Goal: Task Accomplishment & Management: Manage account settings

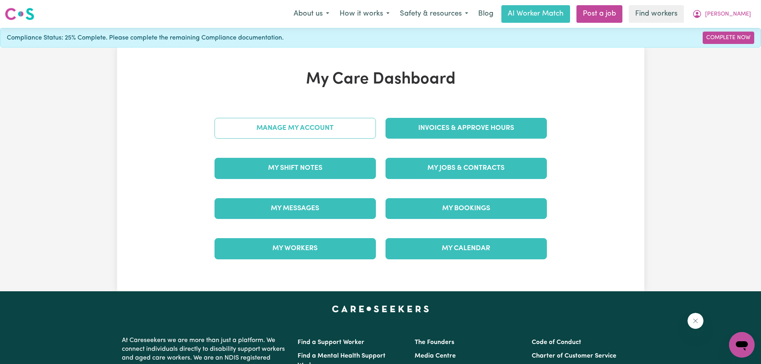
click at [316, 128] on link "Manage My Account" at bounding box center [294, 128] width 161 height 21
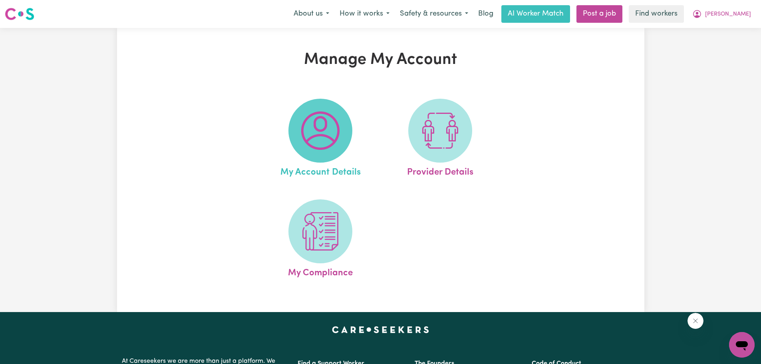
click at [317, 126] on img at bounding box center [320, 130] width 38 height 38
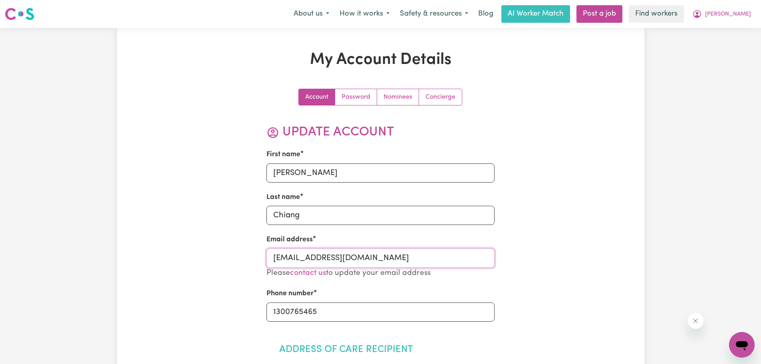
click at [313, 258] on input "[EMAIL_ADDRESS][DOMAIN_NAME]" at bounding box center [380, 257] width 228 height 19
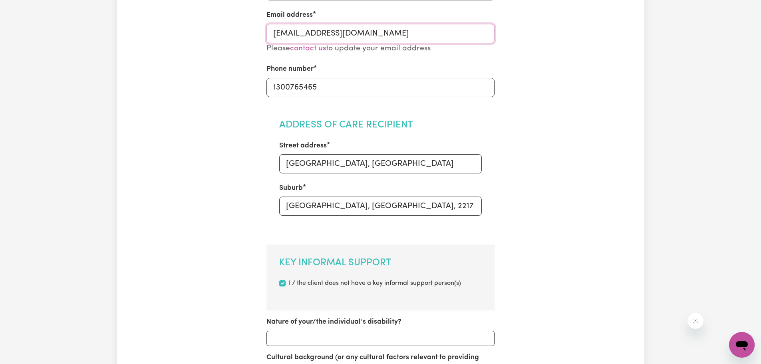
scroll to position [236, 0]
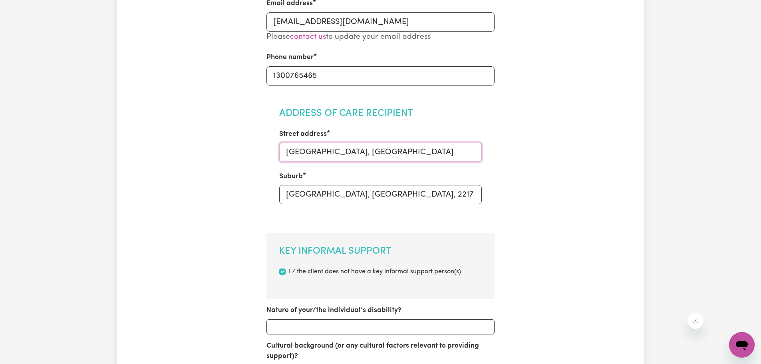
click at [340, 153] on input "Kogarah, NSW" at bounding box center [380, 152] width 202 height 19
drag, startPoint x: 354, startPoint y: 151, endPoint x: 262, endPoint y: 159, distance: 92.2
paste input "[STREET_ADDRESS]"
drag, startPoint x: 349, startPoint y: 151, endPoint x: 455, endPoint y: 147, distance: 105.9
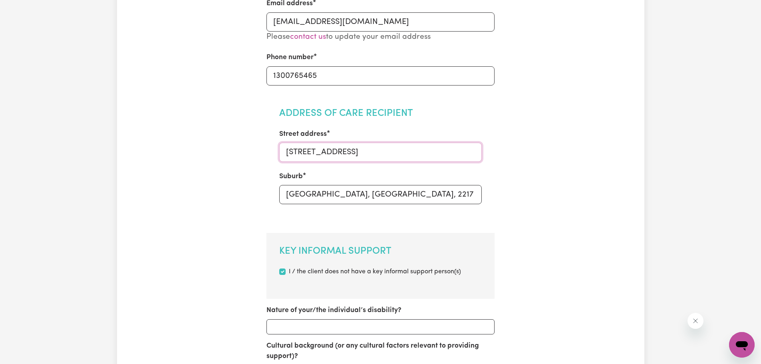
click at [455, 147] on input "[STREET_ADDRESS]" at bounding box center [380, 152] width 202 height 19
type input "129 Stuart Street,"
drag, startPoint x: 365, startPoint y: 199, endPoint x: 242, endPoint y: 205, distance: 122.8
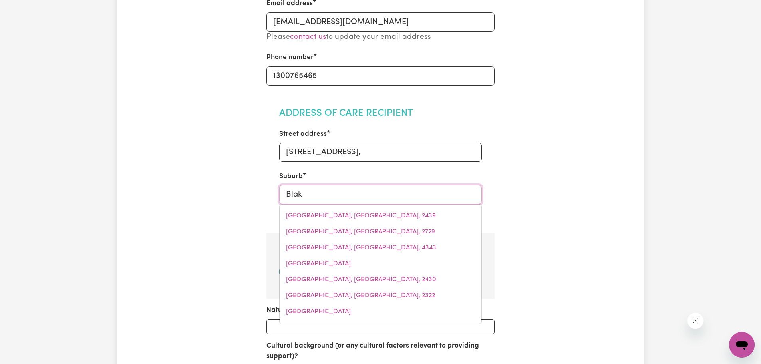
type input "Blake"
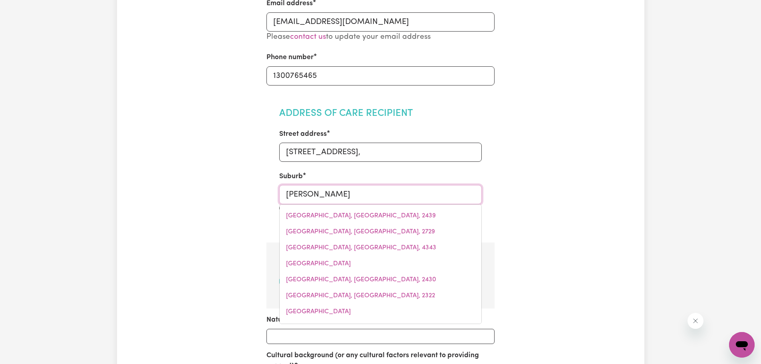
type input "BlakeBROOK, New South Wales, 2480"
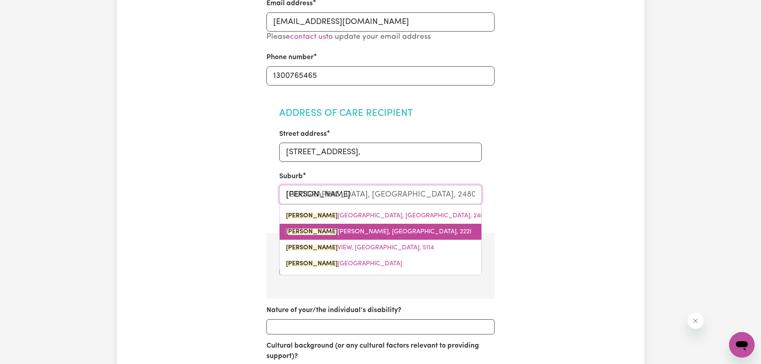
click at [325, 226] on link "BLAKE HURST, New South Wales, 2221" at bounding box center [381, 232] width 202 height 16
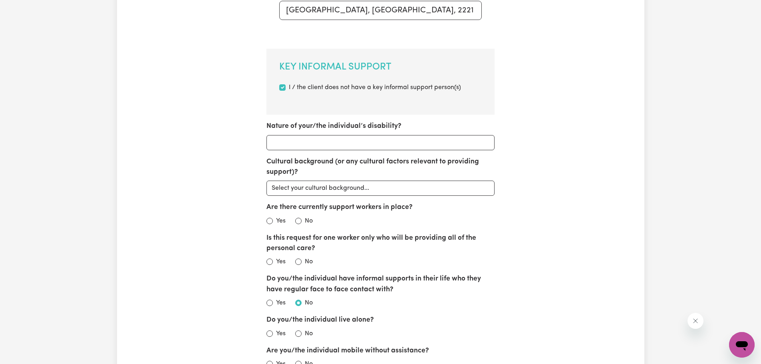
scroll to position [422, 0]
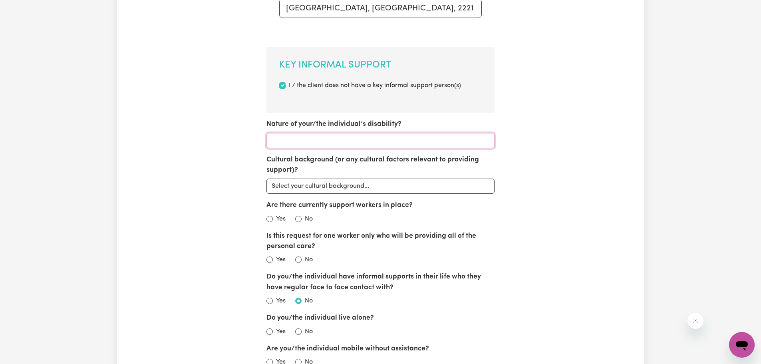
click at [300, 137] on input "Nature of your/the individual’s disability?" at bounding box center [380, 140] width 228 height 15
type input "Autism"
click at [310, 185] on select "Select your cultural background... Asian Australian Australian Aboriginal Austr…" at bounding box center [380, 186] width 228 height 15
click at [420, 186] on select "Select your cultural background... Asian Australian Australian Aboriginal Austr…" at bounding box center [380, 186] width 228 height 15
select select "Asian"
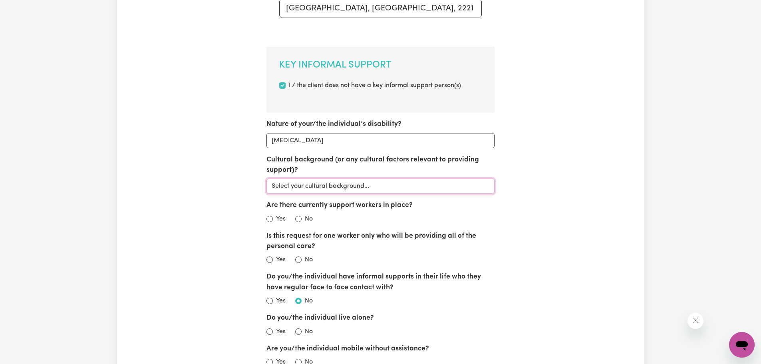
click at [266, 179] on select "Select your cultural background... Asian Australian Australian Aboriginal Austr…" at bounding box center [380, 186] width 228 height 15
click at [299, 219] on input "No" at bounding box center [298, 219] width 6 height 6
radio input "true"
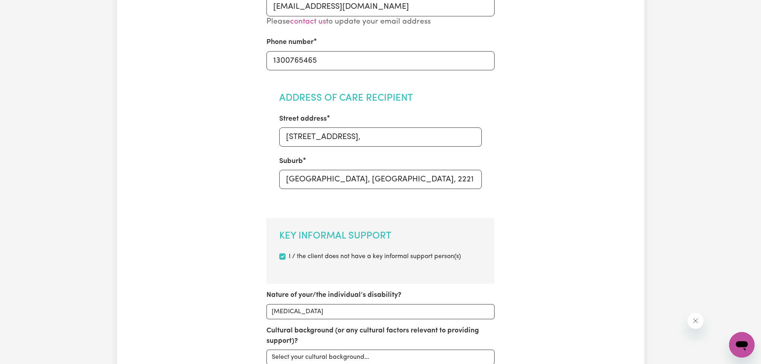
scroll to position [257, 0]
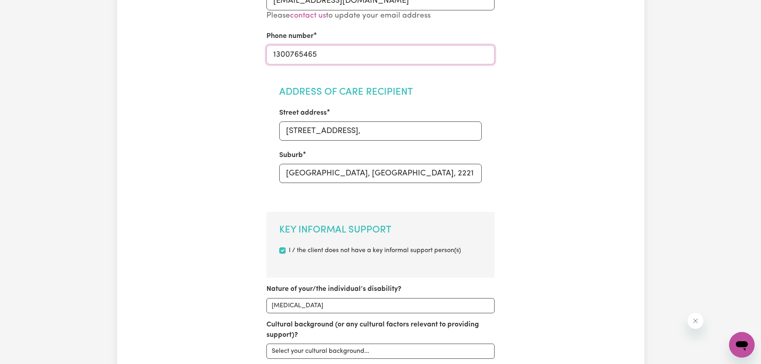
drag, startPoint x: 331, startPoint y: 55, endPoint x: 236, endPoint y: 63, distance: 95.8
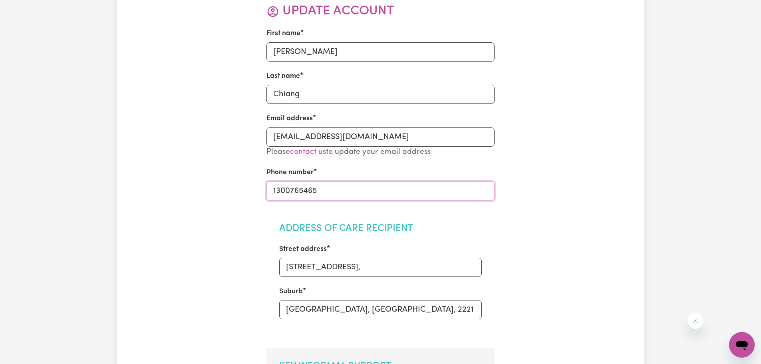
scroll to position [133, 0]
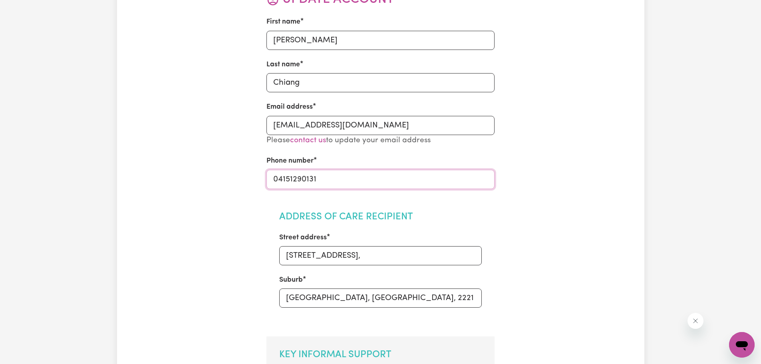
click at [308, 178] on input "04151290131" at bounding box center [380, 179] width 228 height 19
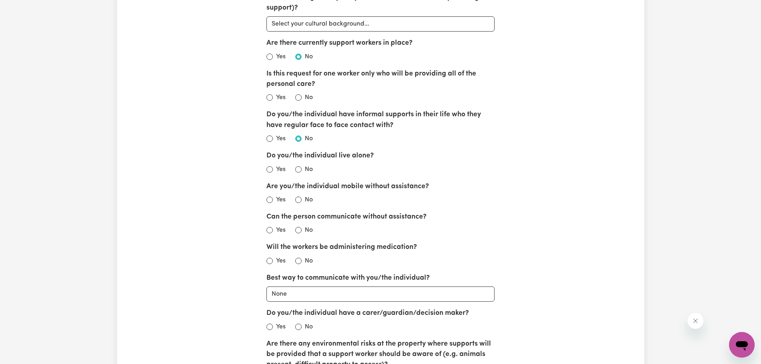
scroll to position [598, 0]
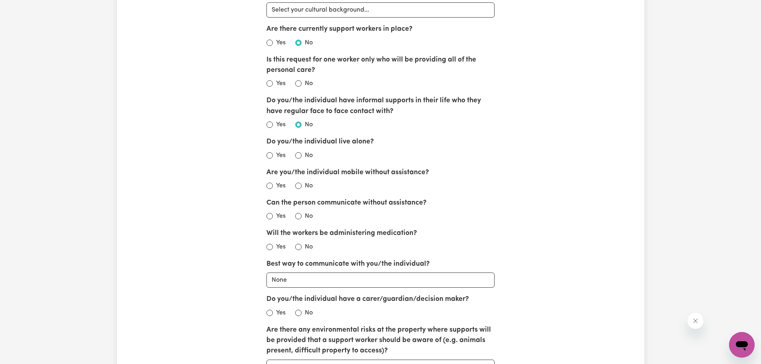
type input "0415129031"
click at [298, 83] on input "No" at bounding box center [298, 83] width 6 height 6
radio input "true"
click at [299, 155] on input "No" at bounding box center [298, 155] width 6 height 6
radio input "true"
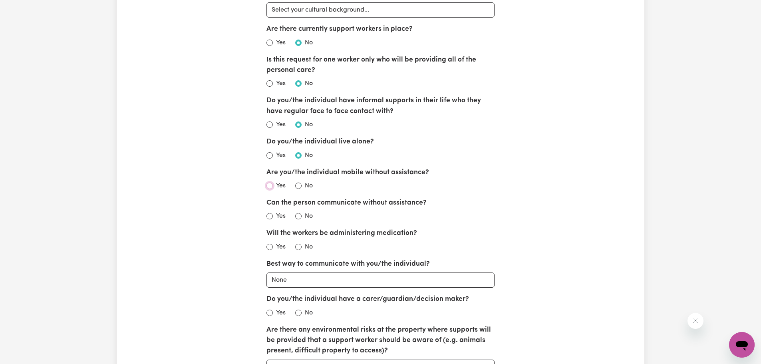
click at [270, 185] on input "Yes" at bounding box center [269, 186] width 6 height 6
radio input "true"
click at [298, 216] on input "No" at bounding box center [298, 216] width 6 height 6
radio input "true"
click at [297, 248] on input "No" at bounding box center [298, 247] width 6 height 6
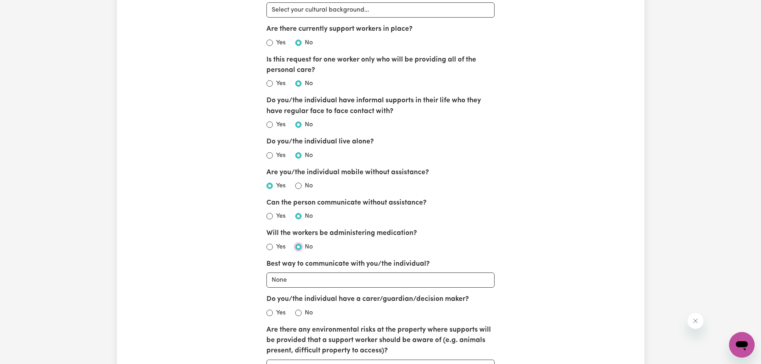
radio input "true"
click at [294, 280] on select "None Email Call Text Through representative" at bounding box center [380, 279] width 228 height 15
select select "call"
click at [266, 272] on select "None Email Call Text Through representative" at bounding box center [380, 279] width 228 height 15
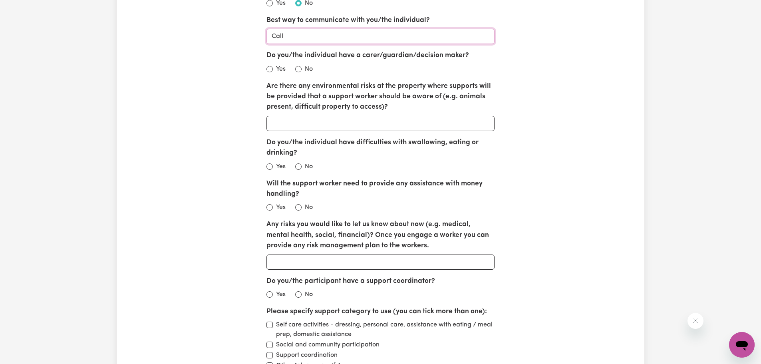
scroll to position [849, 0]
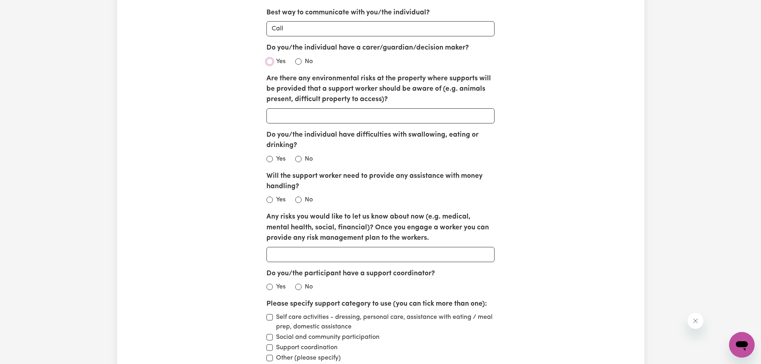
click at [270, 63] on input "Yes" at bounding box center [269, 61] width 6 height 6
radio input "true"
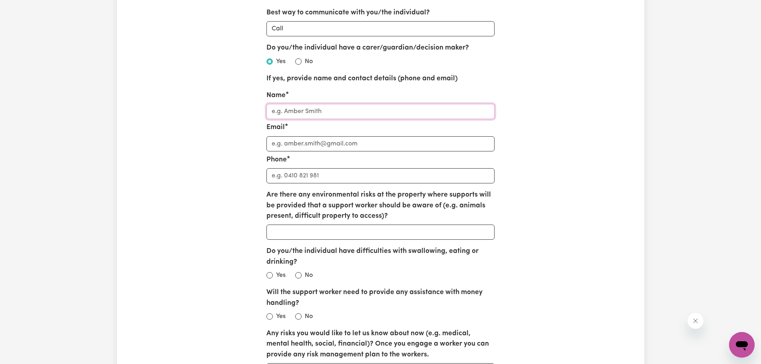
click at [295, 112] on input "Name" at bounding box center [380, 111] width 228 height 15
type input "[PERSON_NAME]"
click at [302, 143] on input "Email" at bounding box center [380, 143] width 228 height 15
paste input "[EMAIL_ADDRESS][DOMAIN_NAME]"
type input "[EMAIL_ADDRESS][DOMAIN_NAME]"
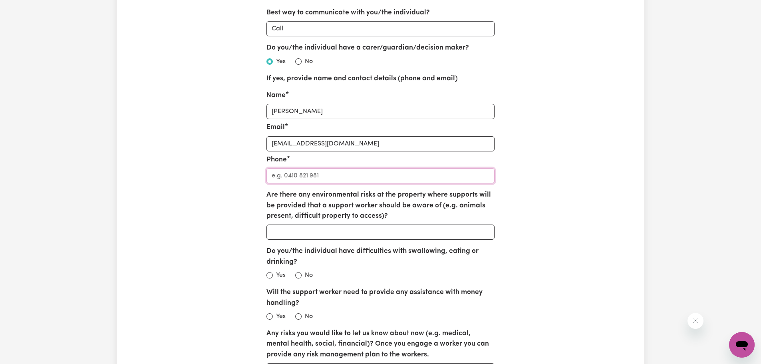
click at [284, 172] on input "Phone" at bounding box center [380, 175] width 228 height 15
paste input "0415 129 031"
type input "0415 129 031"
click at [295, 233] on input "Are there any environmental risks at the property where supports will be provid…" at bounding box center [380, 231] width 228 height 15
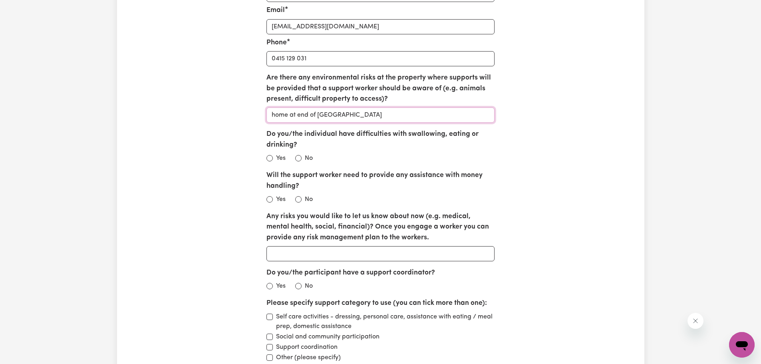
scroll to position [997, 0]
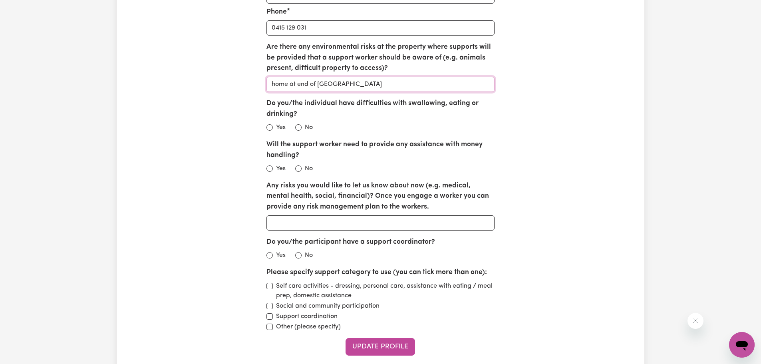
type input "home at end of long driveway"
click at [298, 127] on input "Do you/the individual have difficulties with swallowing, eating or drinking?" at bounding box center [298, 127] width 6 height 6
radio input "true"
click at [270, 168] on input "Yes" at bounding box center [269, 168] width 6 height 6
radio input "true"
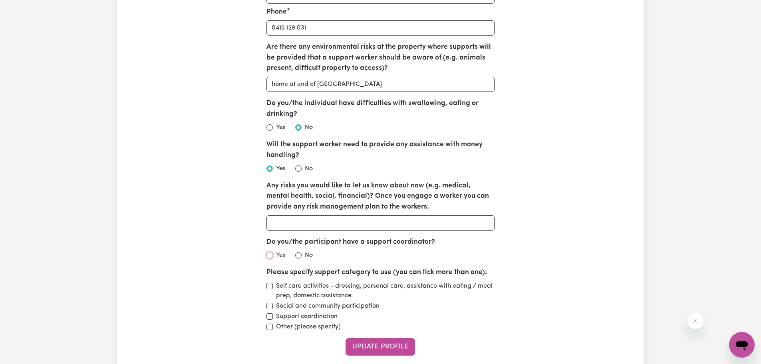
click at [270, 254] on input "Yes" at bounding box center [269, 255] width 6 height 6
radio input "true"
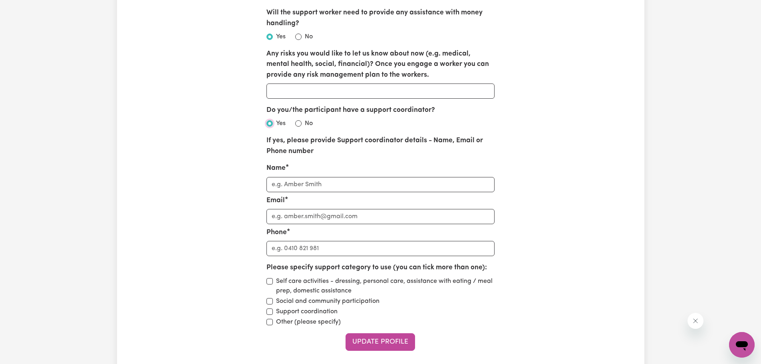
scroll to position [1138, 0]
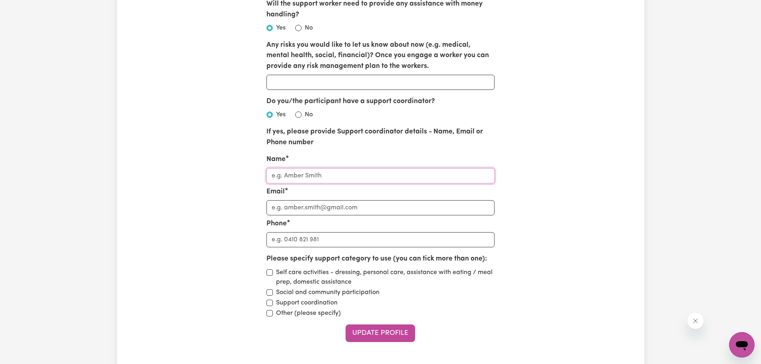
click at [335, 177] on input "Name" at bounding box center [380, 175] width 228 height 15
type input "[PERSON_NAME]"
type input "lta89302@bigpond.net.au"
type input "0425310600"
drag, startPoint x: 361, startPoint y: 211, endPoint x: 253, endPoint y: 207, distance: 107.5
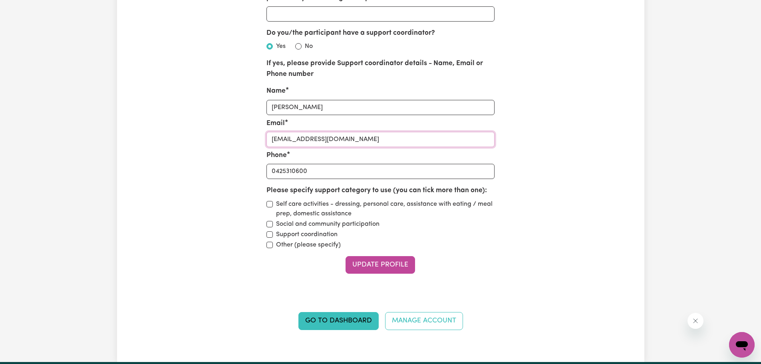
scroll to position [1204, 0]
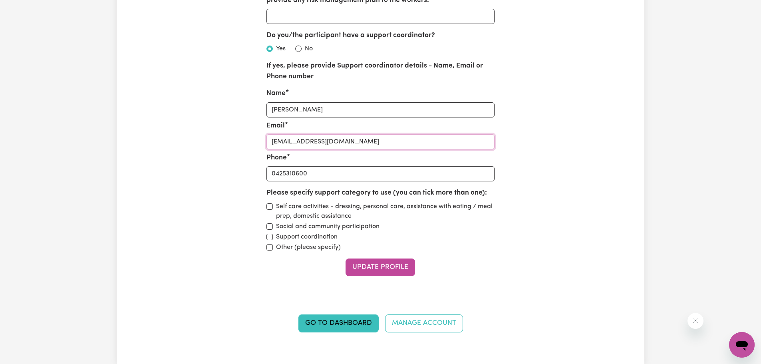
type input "lija@taylormadesc.com.au"
click at [270, 224] on input "Social and community participation" at bounding box center [269, 226] width 6 height 6
checkbox input "true"
click at [382, 266] on button "Update Profile" at bounding box center [379, 267] width 69 height 18
click at [435, 323] on link "Manage Account" at bounding box center [424, 323] width 78 height 18
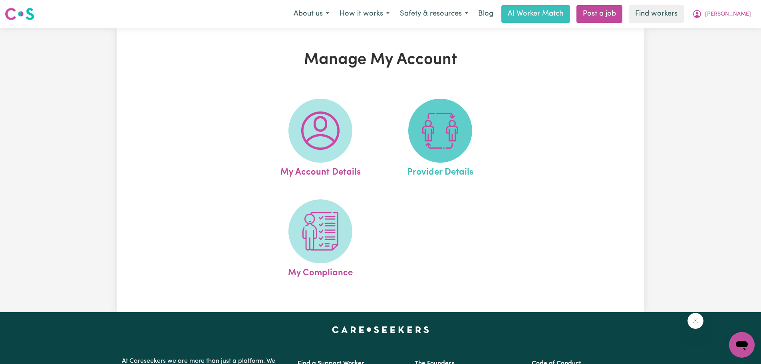
click at [449, 128] on img at bounding box center [440, 130] width 38 height 38
select select "NDIS_FUNDING_PLAN_MANAGED"
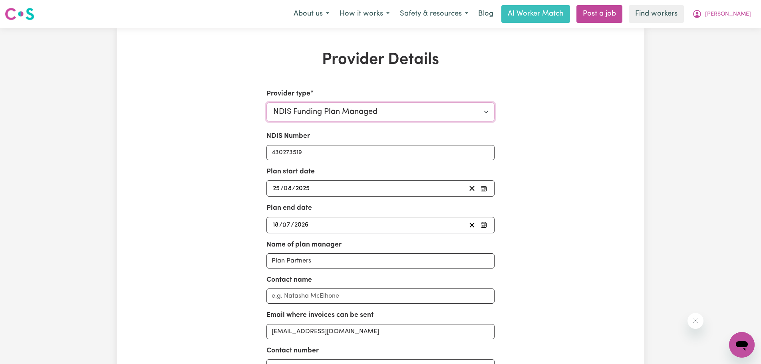
click at [484, 108] on select "Select your provider type... Privately Aged Care / Home Care Package NDIS Fundi…" at bounding box center [380, 111] width 228 height 19
click at [266, 102] on select "Select your provider type... Privately Aged Care / Home Care Package NDIS Fundi…" at bounding box center [380, 111] width 228 height 19
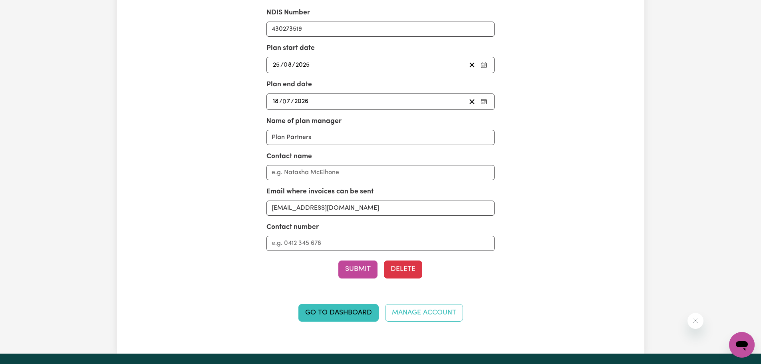
scroll to position [124, 0]
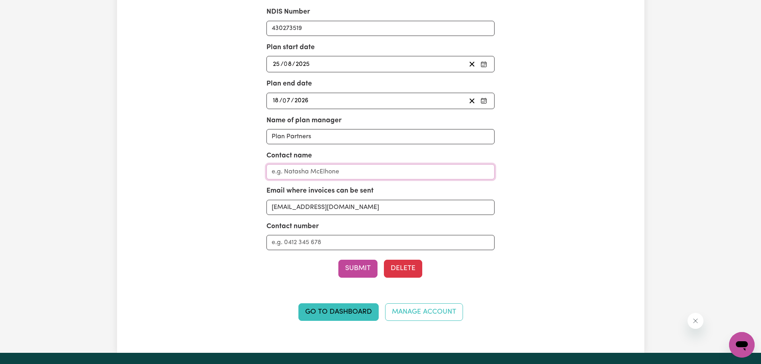
click at [282, 170] on input "Contact name" at bounding box center [380, 171] width 228 height 15
type input "Accounts"
click at [287, 242] on input "Contact number" at bounding box center [380, 242] width 228 height 15
type input "1300 333 700"
click at [363, 268] on button "Submit" at bounding box center [357, 269] width 39 height 18
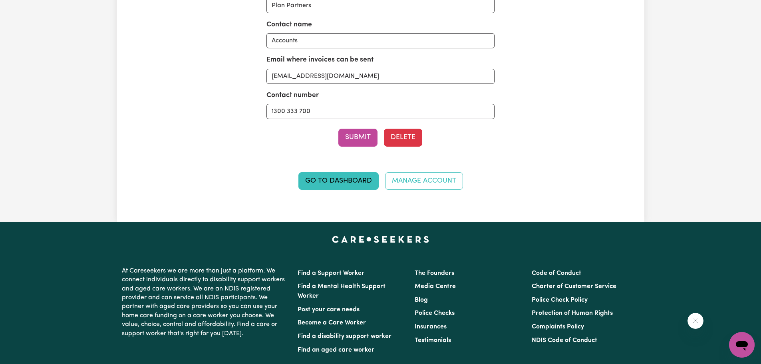
scroll to position [267, 0]
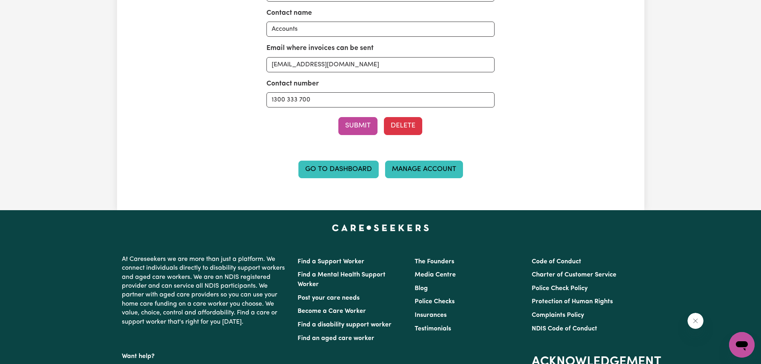
click at [425, 170] on link "Manage Account" at bounding box center [424, 170] width 78 height 18
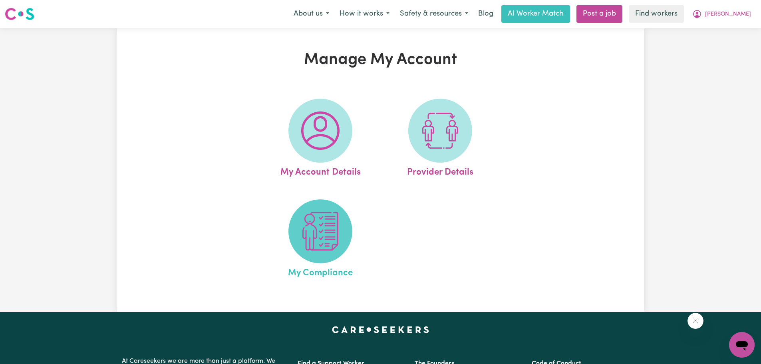
click at [317, 228] on img at bounding box center [320, 231] width 38 height 38
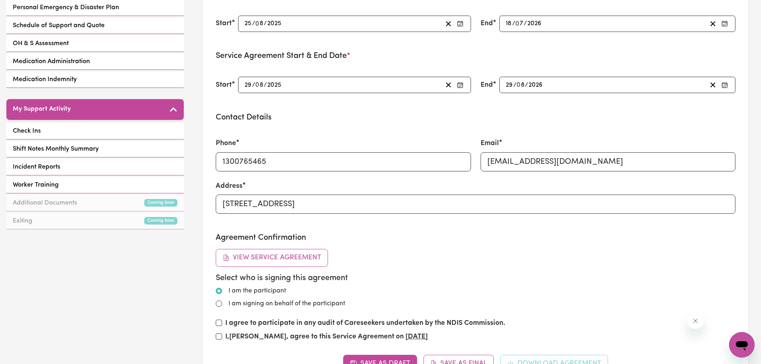
scroll to position [260, 0]
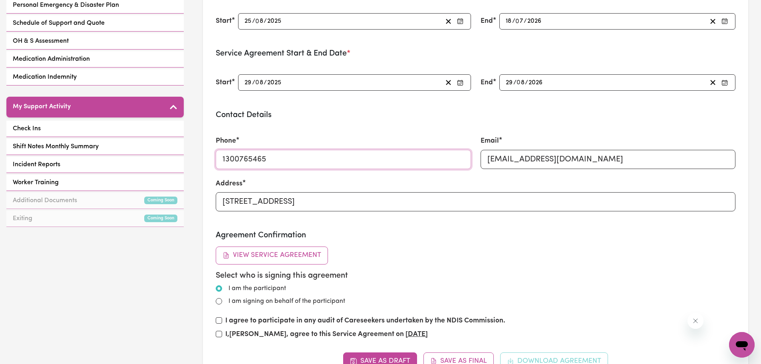
drag, startPoint x: 278, startPoint y: 159, endPoint x: 200, endPoint y: 162, distance: 77.9
click at [184, 164] on div "GO TO DASHBOARD My Compliance My Support Documents Service Agreement Seek & Rel…" at bounding box center [380, 132] width 761 height 729
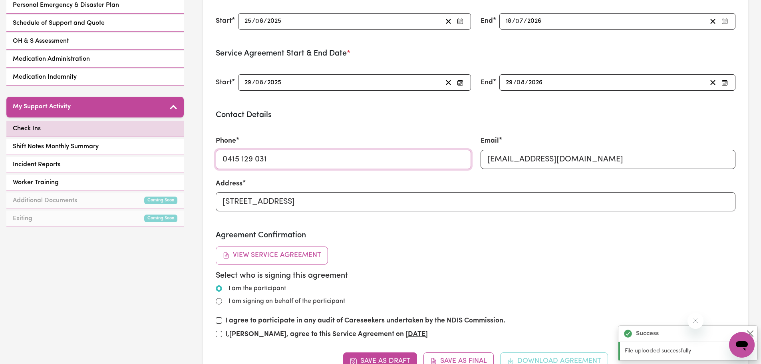
type input "0415 129 031"
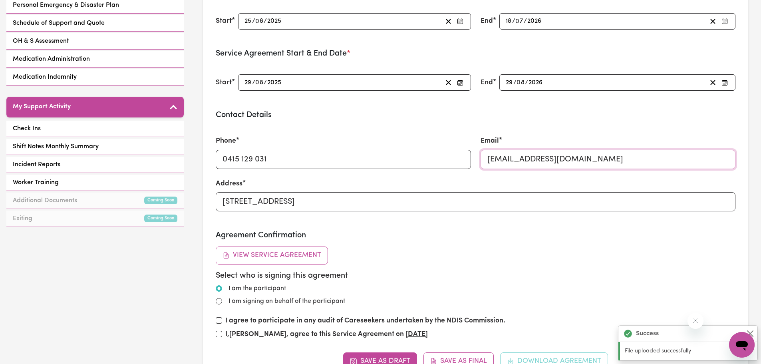
click at [664, 157] on input "[EMAIL_ADDRESS][DOMAIN_NAME]" at bounding box center [607, 159] width 255 height 19
drag, startPoint x: 491, startPoint y: 164, endPoint x: 409, endPoint y: 168, distance: 82.0
click at [409, 168] on div "Phone 0415 129 031 Email TimothyTaylormade@careseekers.com.au Address 129 Stuar…" at bounding box center [475, 173] width 529 height 95
paste input "[EMAIL_ADDRESS][DOMAIN_NAME]"
type input "[EMAIL_ADDRESS][DOMAIN_NAME]"
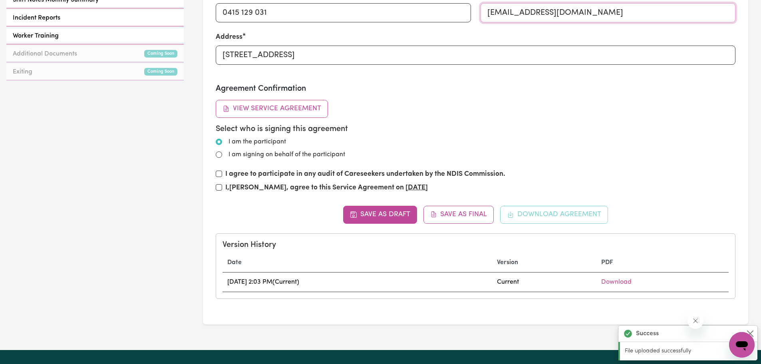
scroll to position [405, 0]
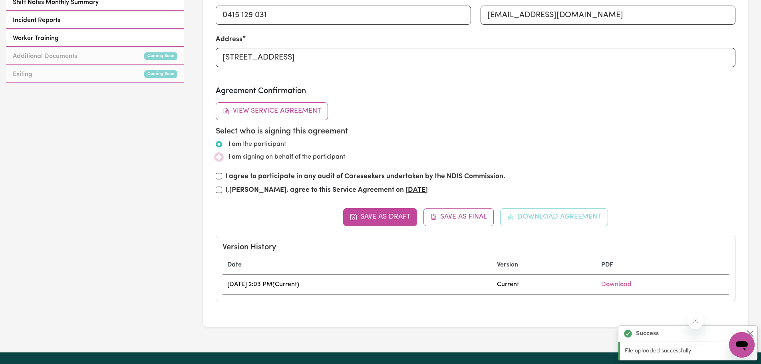
click at [221, 157] on input "I am signing on behalf of the participant" at bounding box center [219, 157] width 6 height 6
radio input "true"
radio input "false"
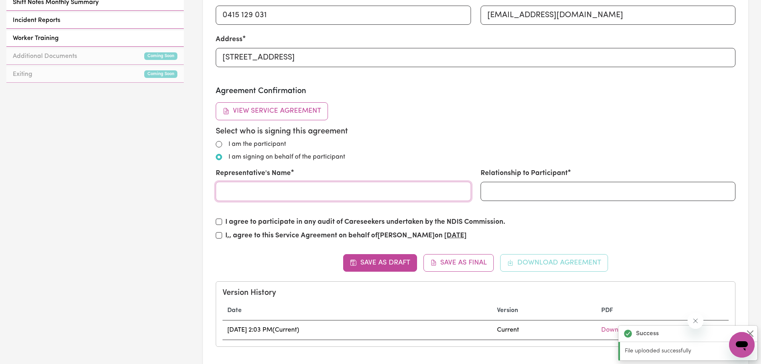
click at [244, 194] on input "Representative's Name" at bounding box center [343, 191] width 255 height 19
click at [264, 191] on input "[PERSON_NAME]" at bounding box center [343, 191] width 255 height 19
type input "[PERSON_NAME]"
click at [541, 189] on input "Relationship to Participant" at bounding box center [607, 191] width 255 height 19
type input "Mother"
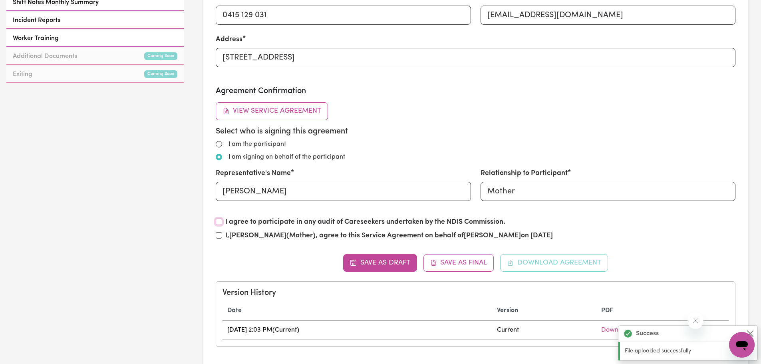
click at [218, 221] on input "I agree to participate in any audit of Careseekers undertaken by the NDIS Commi…" at bounding box center [219, 221] width 6 height 6
checkbox input "true"
click at [219, 235] on input "I, Christine Chiang (Mother) , agree to this Service Agreement on behalf of Tim…" at bounding box center [219, 235] width 6 height 6
checkbox input "true"
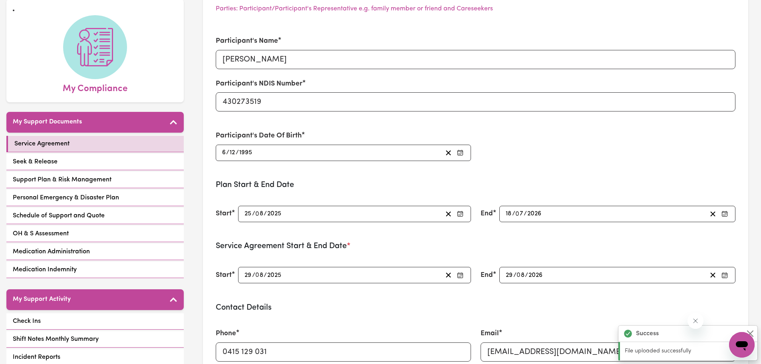
scroll to position [38, 0]
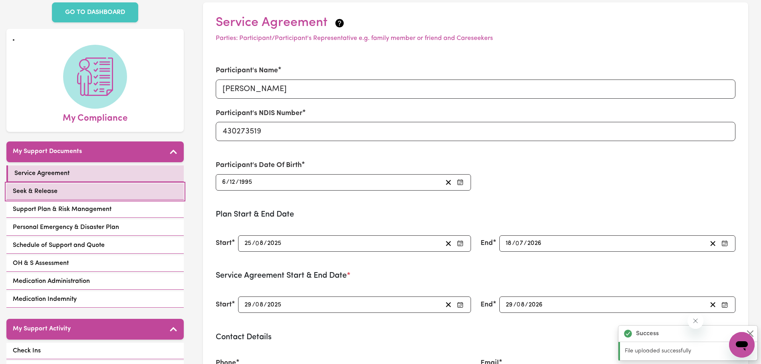
click at [45, 190] on span "Seek & Release" at bounding box center [35, 192] width 45 height 10
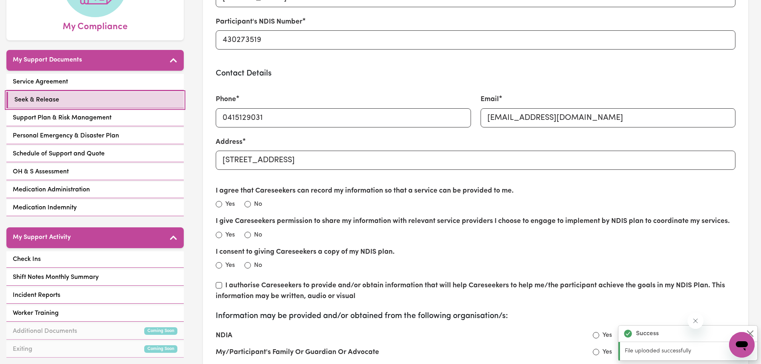
scroll to position [136, 0]
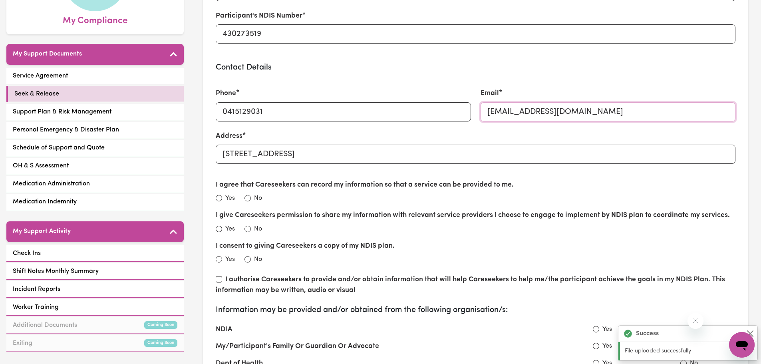
drag, startPoint x: 653, startPoint y: 113, endPoint x: 399, endPoint y: 129, distance: 254.5
click at [399, 129] on div "Phone 0415129031 Email TimothyTaylormade@careseekers.com.au Address 129 Stuart …" at bounding box center [475, 126] width 529 height 95
paste input "[EMAIL_ADDRESS][DOMAIN_NAME]"
type input "[EMAIL_ADDRESS][DOMAIN_NAME]"
click at [219, 198] on input "Yes" at bounding box center [219, 198] width 6 height 6
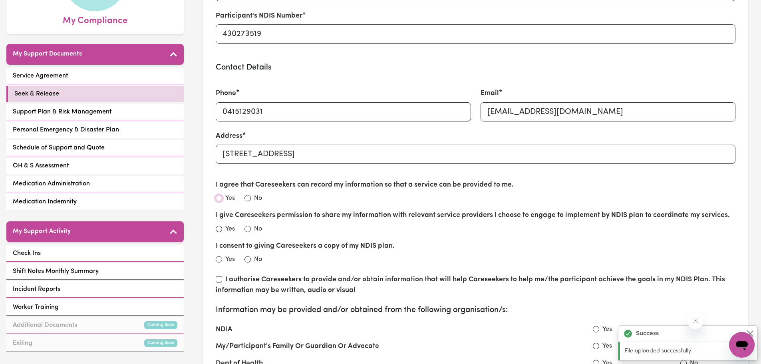
radio input "true"
click at [217, 229] on input "Yes" at bounding box center [219, 229] width 6 height 6
radio input "true"
click at [219, 260] on input "Yes" at bounding box center [219, 259] width 6 height 6
radio input "true"
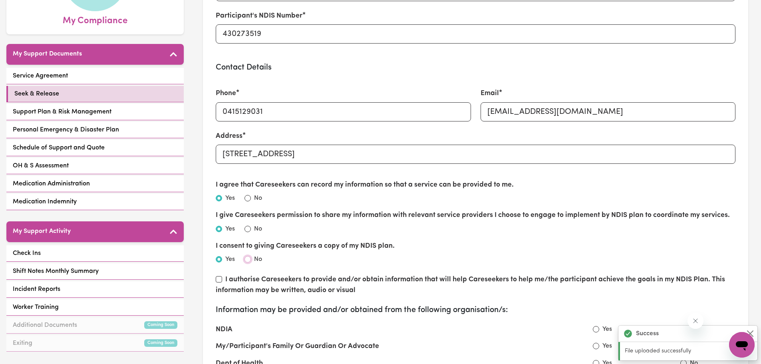
click at [248, 258] on input "No" at bounding box center [247, 259] width 6 height 6
radio input "true"
click at [216, 278] on input "I authorise Careseekers to provide and/or obtain information that will help Car…" at bounding box center [219, 279] width 6 height 6
checkbox input "true"
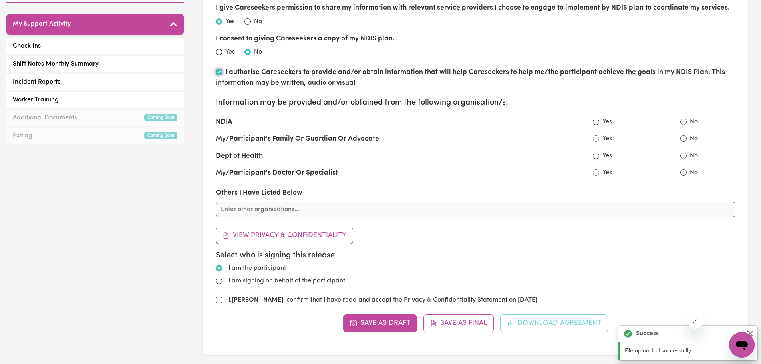
scroll to position [344, 0]
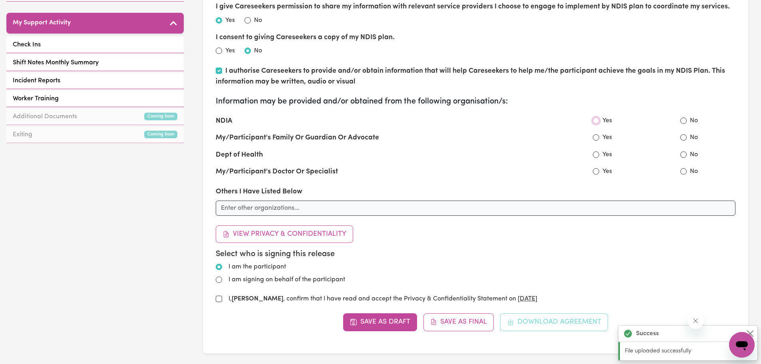
click at [595, 121] on input "Yes" at bounding box center [596, 120] width 6 height 6
radio input "true"
click at [595, 138] on input "Yes" at bounding box center [596, 137] width 6 height 6
radio input "true"
click at [596, 155] on input "Yes" at bounding box center [596, 154] width 6 height 6
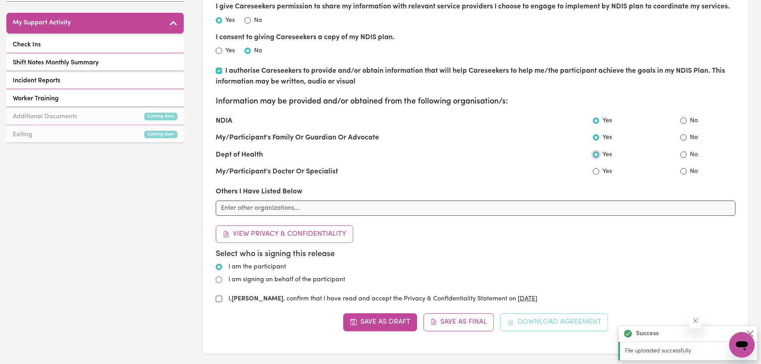
radio input "true"
click at [596, 171] on input "Yes" at bounding box center [596, 171] width 6 height 6
radio input "true"
click at [350, 208] on input "text" at bounding box center [476, 207] width 520 height 15
click at [682, 171] on input "No" at bounding box center [683, 171] width 6 height 6
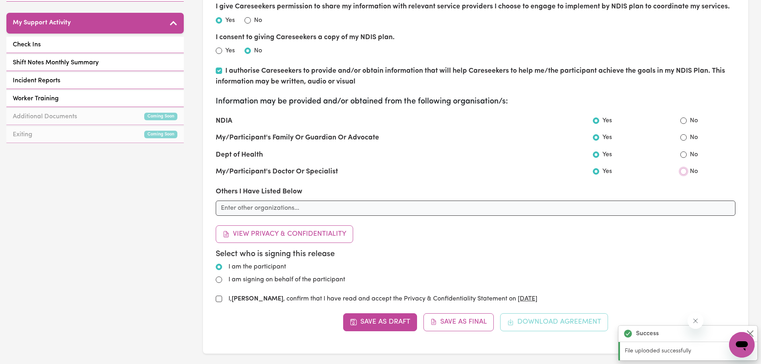
radio input "true"
click at [683, 150] on div "No" at bounding box center [689, 155] width 18 height 10
click at [685, 154] on input "No" at bounding box center [683, 154] width 6 height 6
radio input "true"
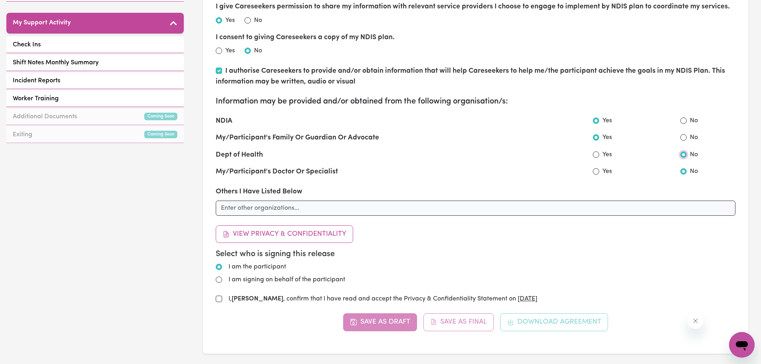
radio input "true"
click at [682, 137] on input "No" at bounding box center [683, 137] width 6 height 6
radio input "true"
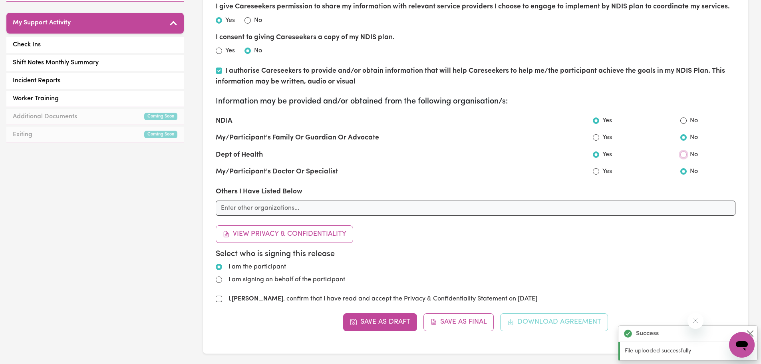
click at [684, 153] on input "No" at bounding box center [683, 154] width 6 height 6
radio input "true"
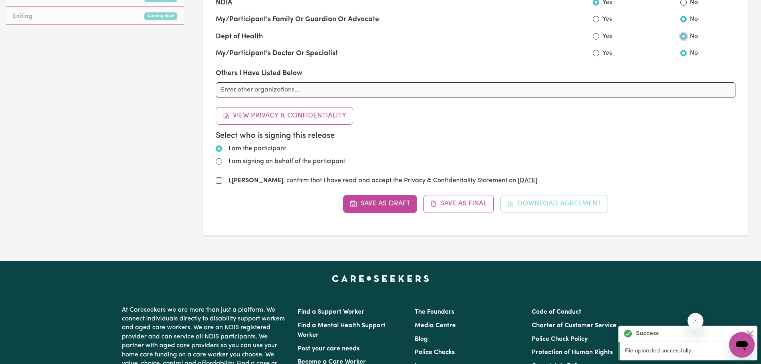
scroll to position [467, 0]
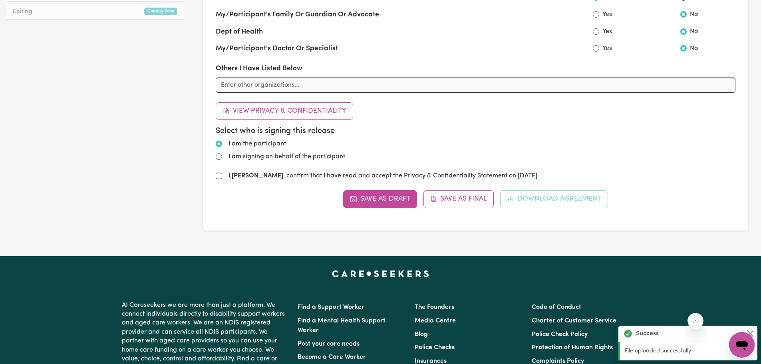
click at [270, 158] on label "I am signing on behalf of the participant" at bounding box center [286, 157] width 117 height 10
click at [222, 158] on input "I am signing on behalf of the participant" at bounding box center [219, 156] width 6 height 6
radio input "true"
radio input "false"
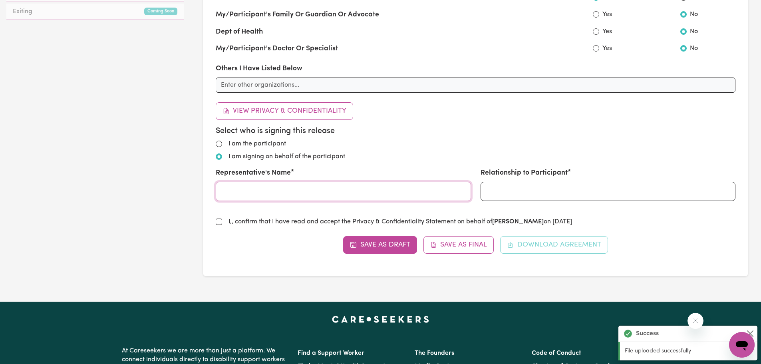
click at [262, 189] on input "Representative's Name" at bounding box center [343, 191] width 255 height 19
type input "[PERSON_NAME]"
click at [518, 192] on input "Relationship to Participant" at bounding box center [607, 191] width 255 height 19
type input "Mother"
click at [220, 220] on input "I, Christine Chiang (Mother) , confirm that I have read and accept the Privacy …" at bounding box center [219, 221] width 6 height 6
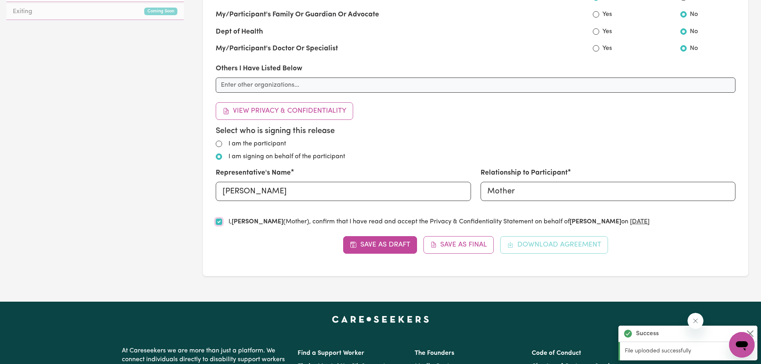
checkbox input "true"
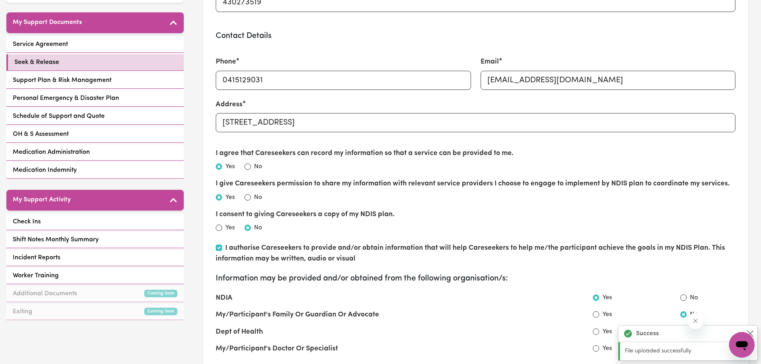
scroll to position [165, 0]
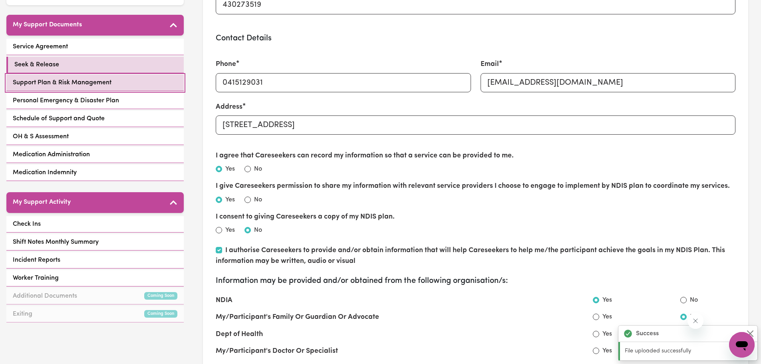
click at [71, 79] on span "Support Plan & Risk Management" at bounding box center [62, 83] width 99 height 10
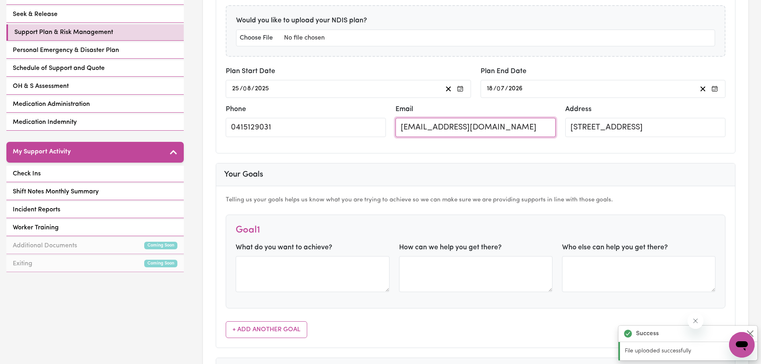
scroll to position [0, 3]
drag, startPoint x: 401, startPoint y: 127, endPoint x: 566, endPoint y: 121, distance: 165.0
click at [578, 124] on div "Phone 0415129031 Email TimothyTaylormade@careseekers.com.au Address 129 Stuart …" at bounding box center [475, 123] width 509 height 39
paste input "[EMAIL_ADDRESS][DOMAIN_NAME]"
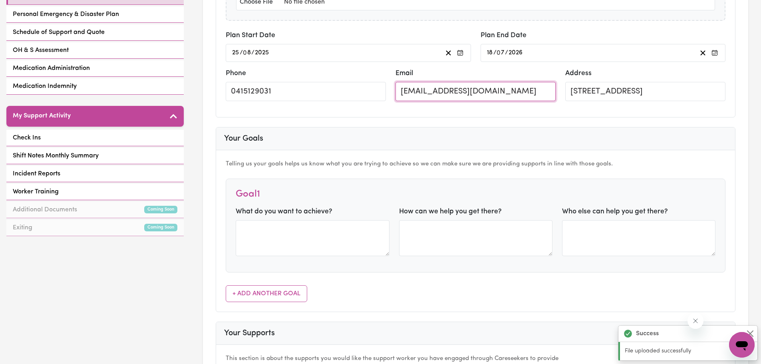
scroll to position [255, 0]
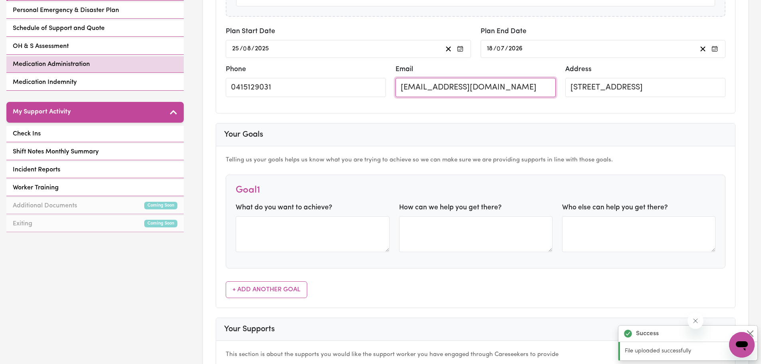
type input "[EMAIL_ADDRESS][DOMAIN_NAME]"
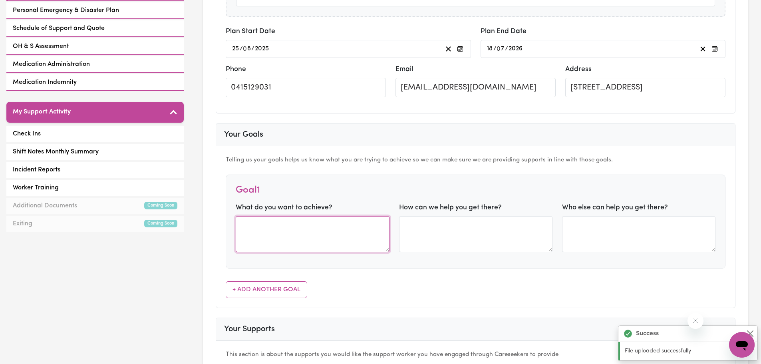
click at [258, 221] on textarea at bounding box center [312, 234] width 153 height 36
paste textarea "During this plan, I would like to continue building my communication skills so …"
drag, startPoint x: 238, startPoint y: 221, endPoint x: 377, endPoint y: 243, distance: 140.7
click at [377, 243] on textarea "During this plan, I would like to continue building my communication skills so …" at bounding box center [312, 234] width 153 height 36
paste textarea "to learn skills of independence, so I can prepare myself to live out of home in…"
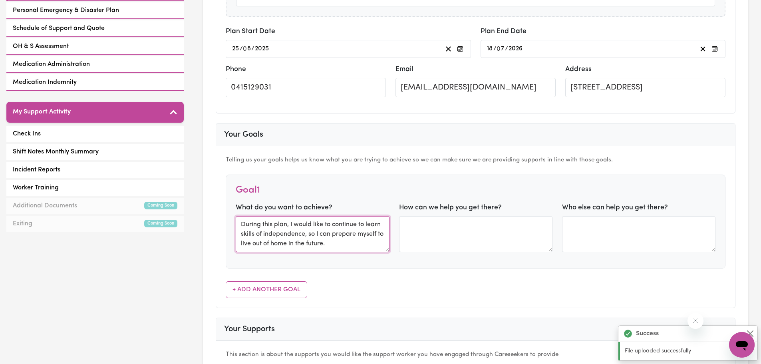
type textarea "During this plan, I would like to continue to learn skills of independence, so …"
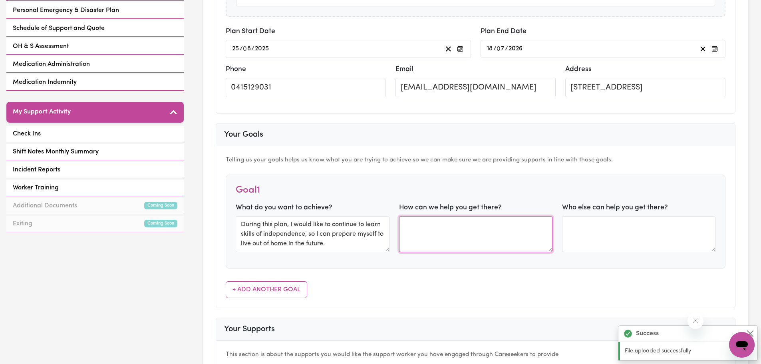
click at [418, 228] on textarea at bounding box center [475, 234] width 153 height 36
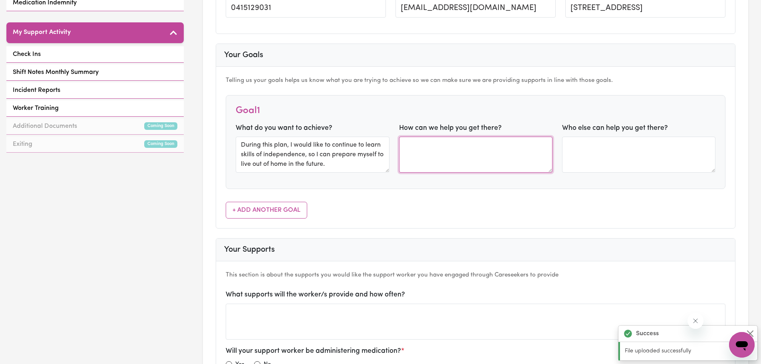
scroll to position [339, 0]
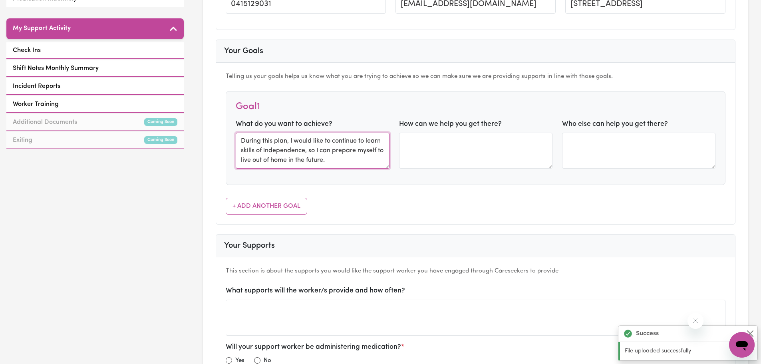
drag, startPoint x: 242, startPoint y: 142, endPoint x: 352, endPoint y: 162, distance: 111.6
click at [352, 162] on textarea "During this plan, I would like to continue to learn skills of independence, so …" at bounding box center [312, 151] width 153 height 36
click at [251, 142] on textarea at bounding box center [312, 151] width 153 height 36
paste textarea "During this plan, I would like to continue to learn skills of independence"
type textarea "During this plan, I would like to continue to learn skills of independence"
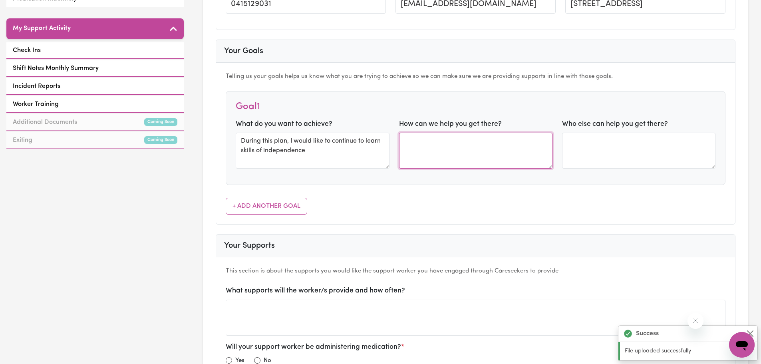
click at [437, 141] on textarea at bounding box center [475, 151] width 153 height 36
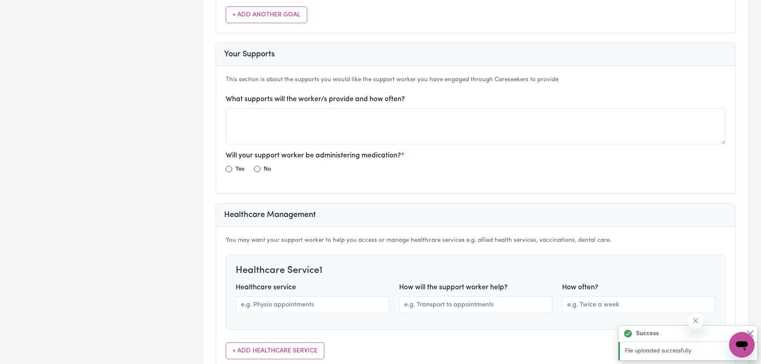
scroll to position [538, 0]
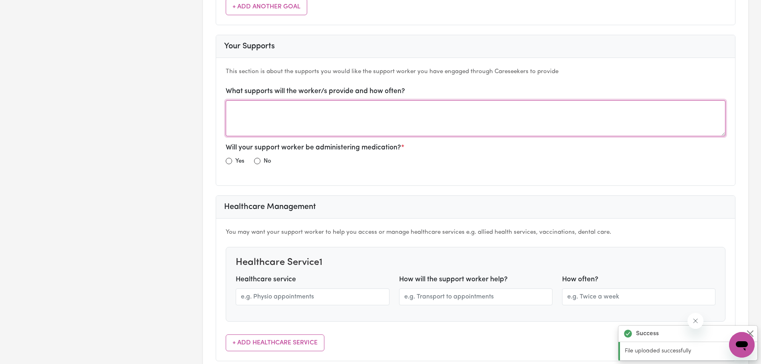
click at [293, 116] on textarea at bounding box center [476, 118] width 500 height 36
click at [491, 110] on textarea "Tuesday, Wednmesday and Thursday pick up from day program to home and walk in t…" at bounding box center [476, 118] width 500 height 36
click at [280, 111] on textarea "Tuesday, Wednmesday and Thursday pick up from day program to home and walk in t…" at bounding box center [476, 118] width 500 height 36
type textarea "Tuesday, Wednesday and Thursday pick up from day program to home and walk in th…"
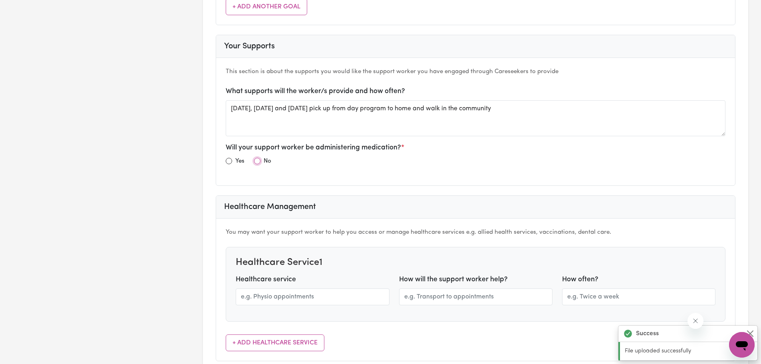
click at [257, 162] on input "radio" at bounding box center [257, 161] width 6 height 6
radio input "true"
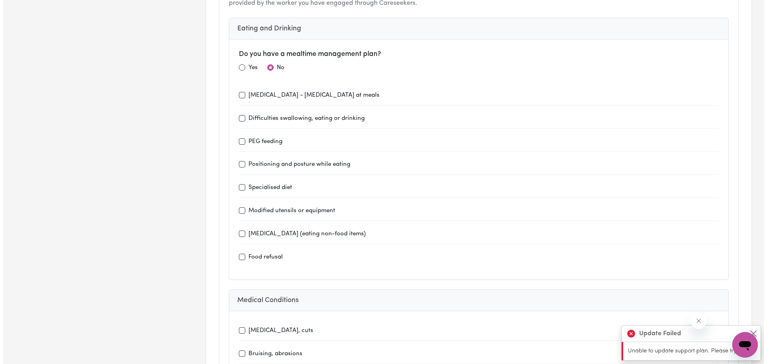
scroll to position [0, 0]
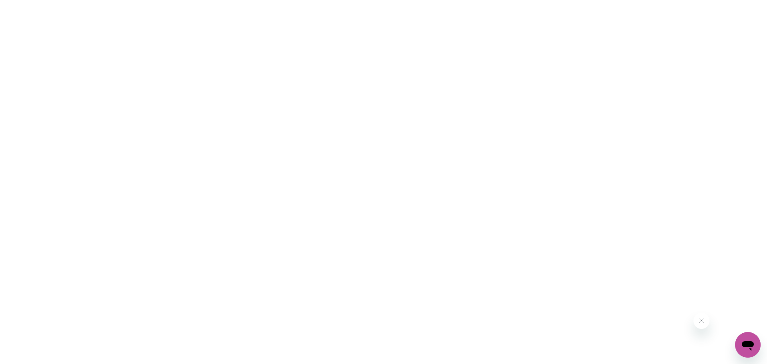
click at [743, 0] on html at bounding box center [383, 0] width 767 height 0
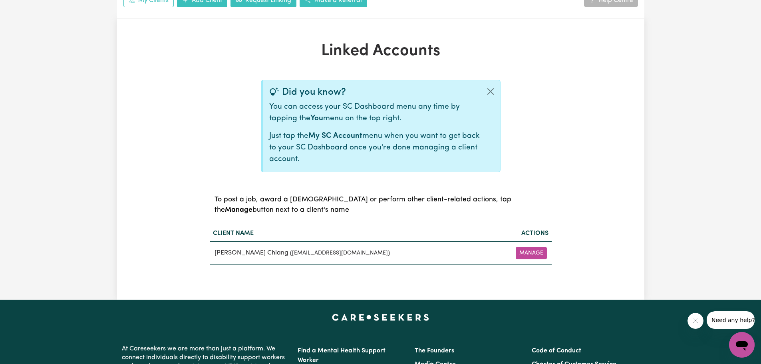
scroll to position [171, 0]
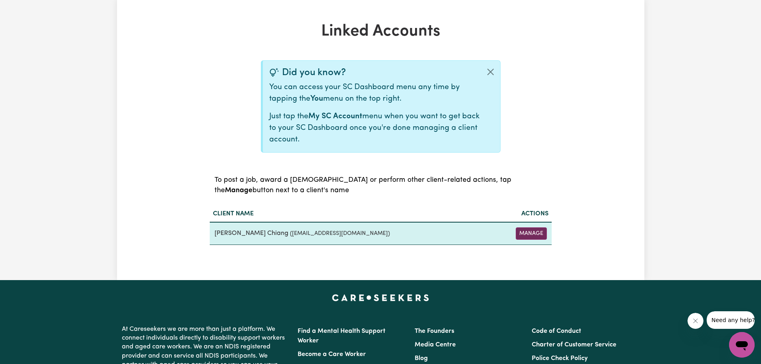
click at [528, 233] on button "Manage" at bounding box center [531, 233] width 31 height 12
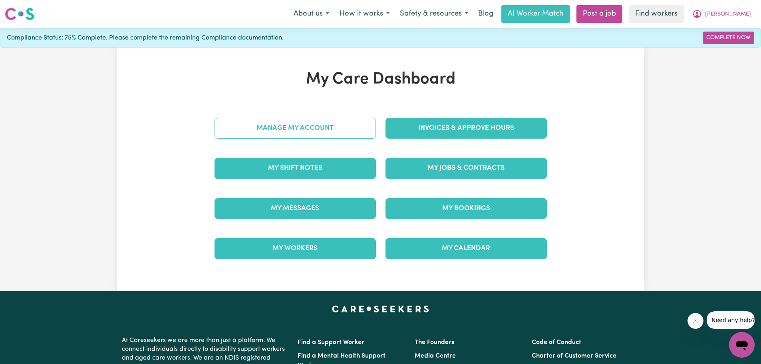
click at [317, 121] on link "Manage My Account" at bounding box center [294, 128] width 161 height 21
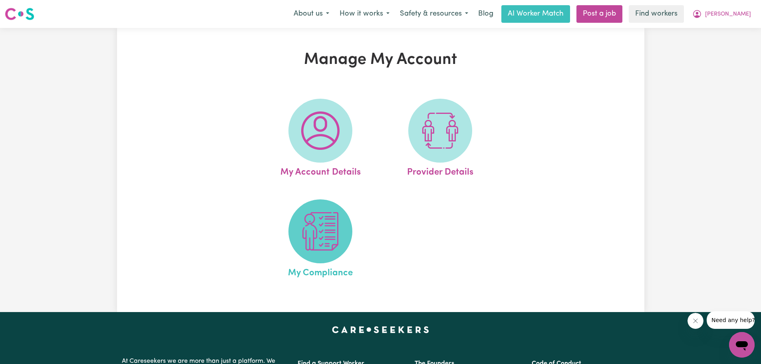
click at [322, 229] on img at bounding box center [320, 231] width 38 height 38
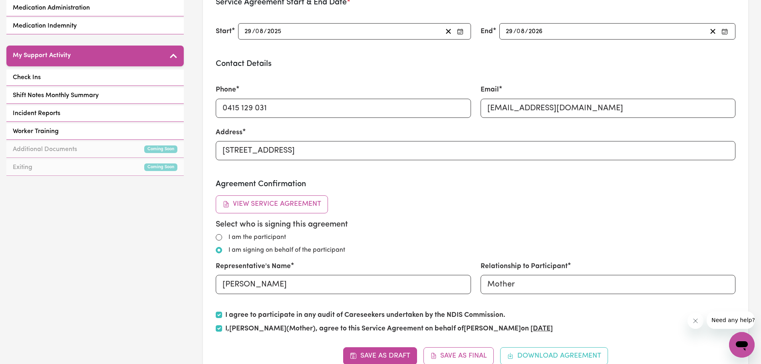
scroll to position [46, 0]
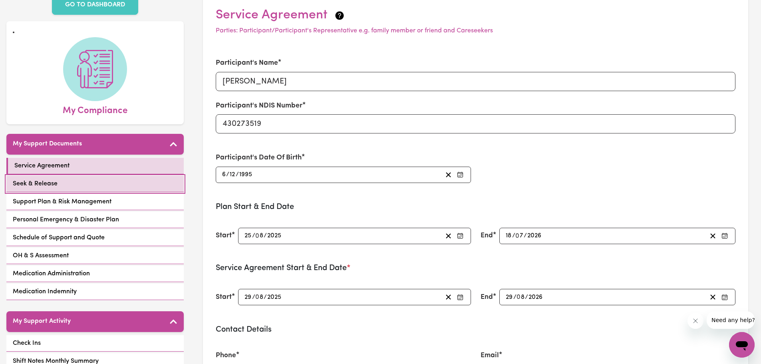
click at [52, 187] on span "Seek & Release" at bounding box center [35, 184] width 45 height 10
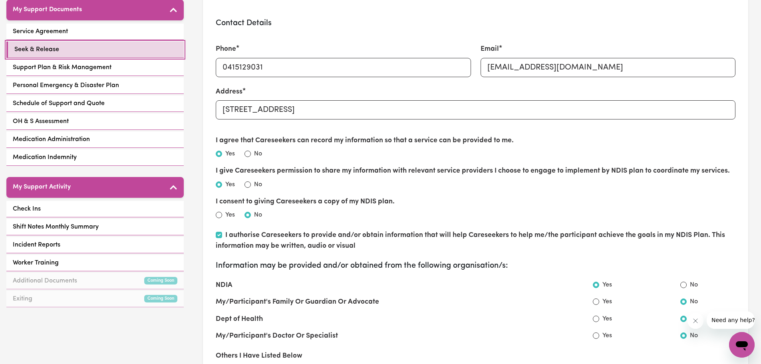
scroll to position [163, 0]
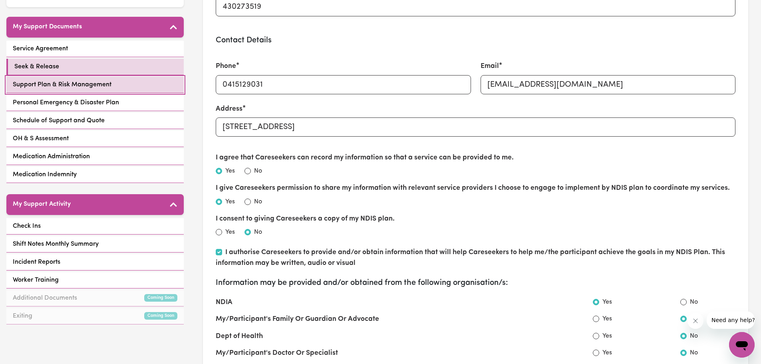
click at [53, 85] on span "Support Plan & Risk Management" at bounding box center [62, 85] width 99 height 10
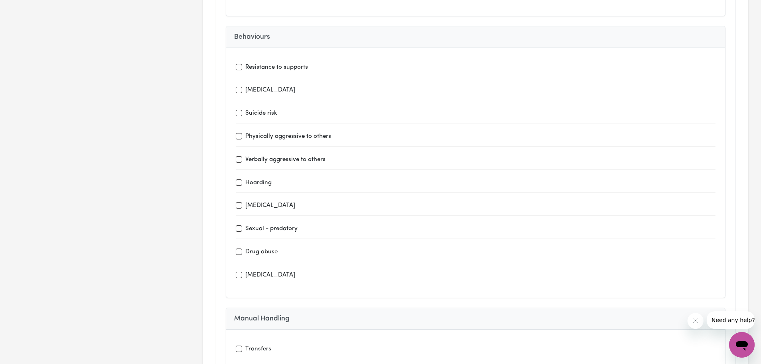
scroll to position [1553, 0]
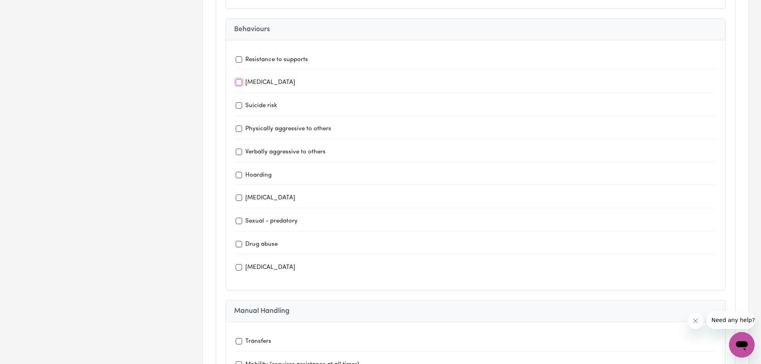
click at [236, 81] on input "[MEDICAL_DATA]" at bounding box center [239, 82] width 6 height 6
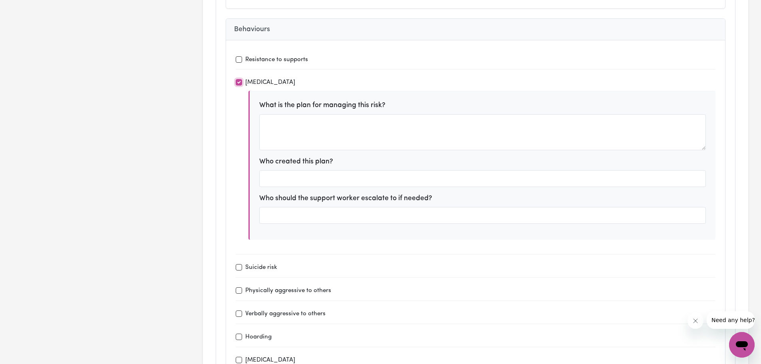
click at [236, 81] on input "[MEDICAL_DATA]" at bounding box center [239, 82] width 6 height 6
checkbox input "false"
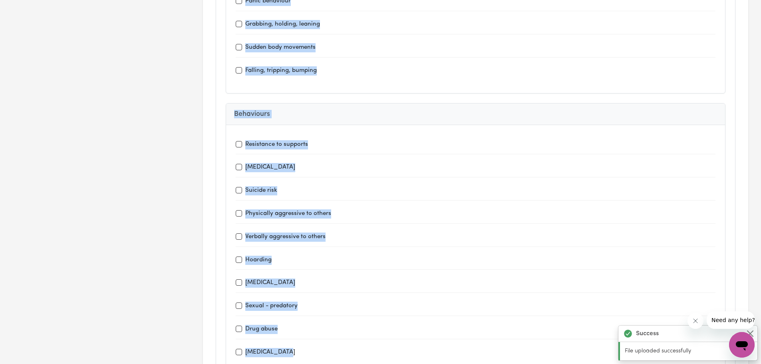
scroll to position [1540, 0]
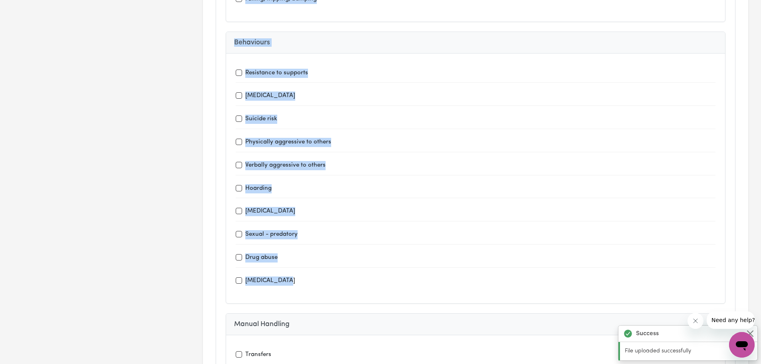
drag, startPoint x: 236, startPoint y: 164, endPoint x: 313, endPoint y: 295, distance: 152.3
click at [313, 295] on div "This plan identifies potential risks and how you would like them to be managed …" at bounding box center [475, 139] width 519 height 1870
copy div "Medical Conditions [MEDICAL_DATA], cuts Bruising, abrasions Seizures ([MEDICAL_…"
click at [375, 191] on div "Hoarding" at bounding box center [476, 188] width 480 height 10
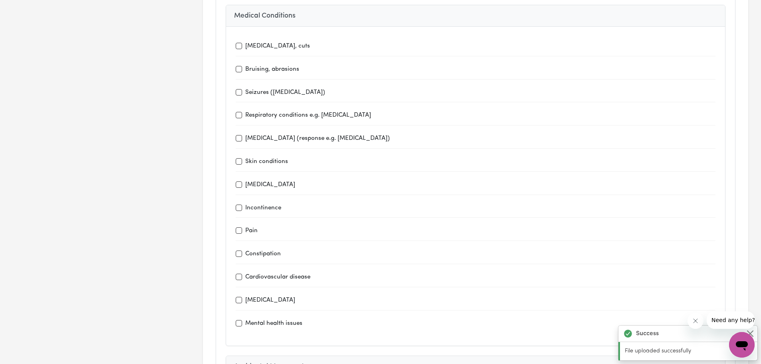
scroll to position [1056, 0]
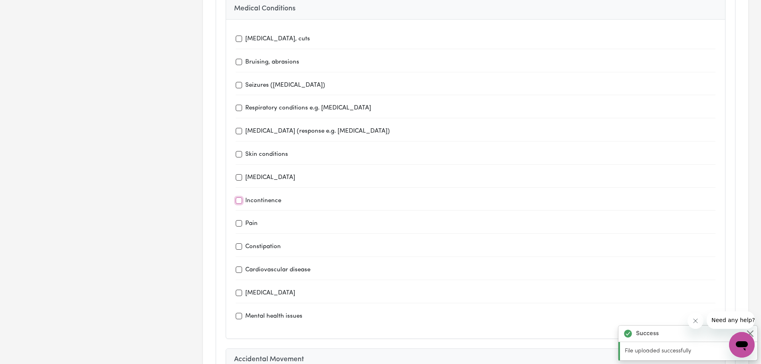
click at [241, 199] on input "Incontinence" at bounding box center [239, 200] width 6 height 6
checkbox input "true"
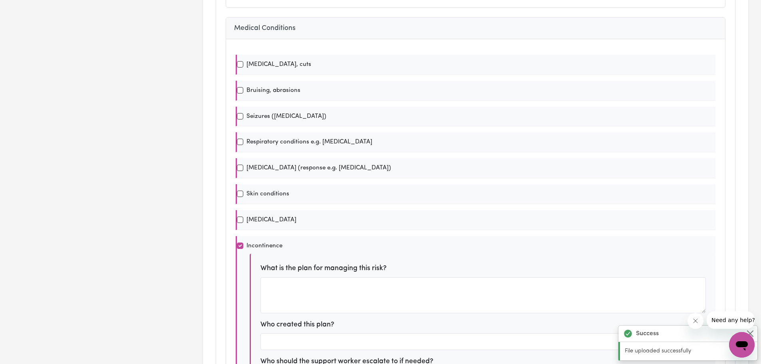
scroll to position [0, 0]
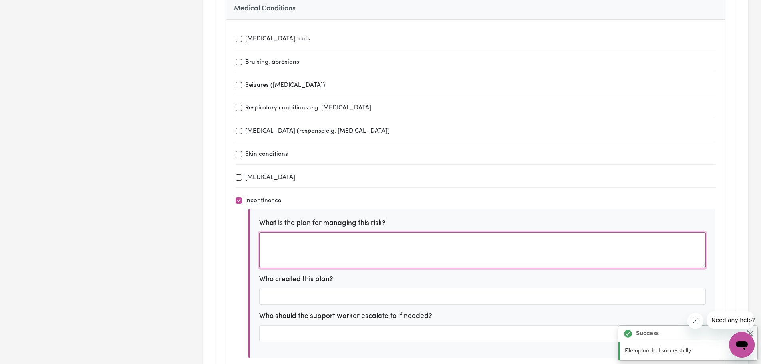
click at [312, 241] on textarea at bounding box center [482, 250] width 447 height 36
paste textarea "Fully reliant on carers for toileting and continence management."
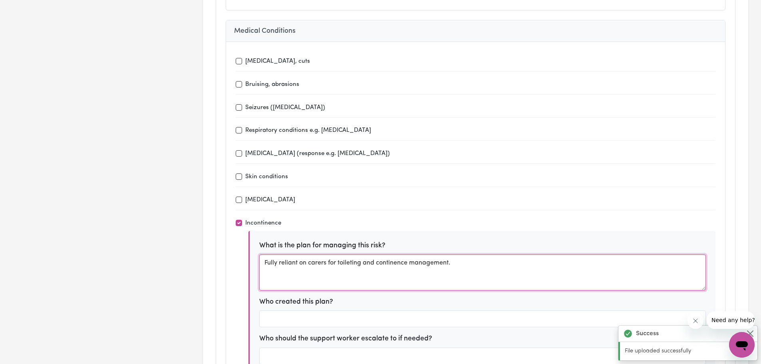
scroll to position [1096, 0]
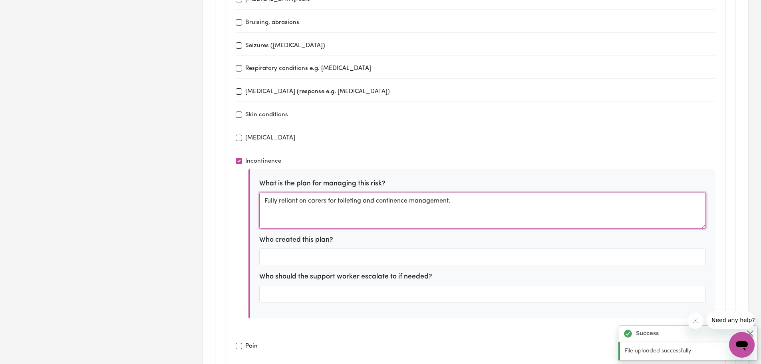
type textarea "Fully reliant on carers for toileting and continence management."
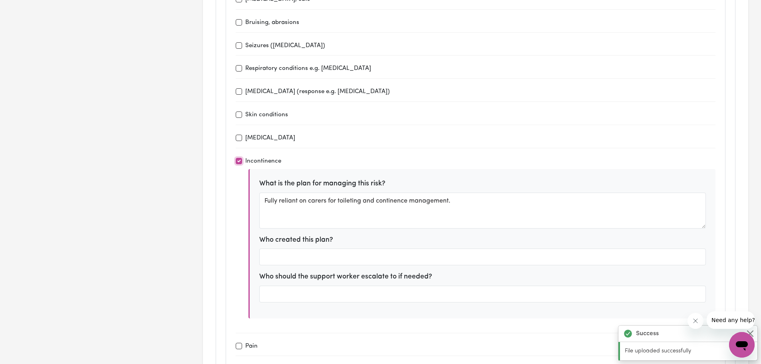
click at [237, 162] on input "Incontinence" at bounding box center [239, 161] width 6 height 6
checkbox input "false"
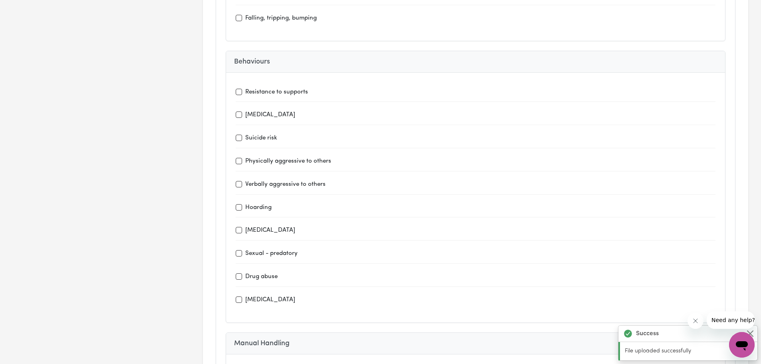
scroll to position [1528, 0]
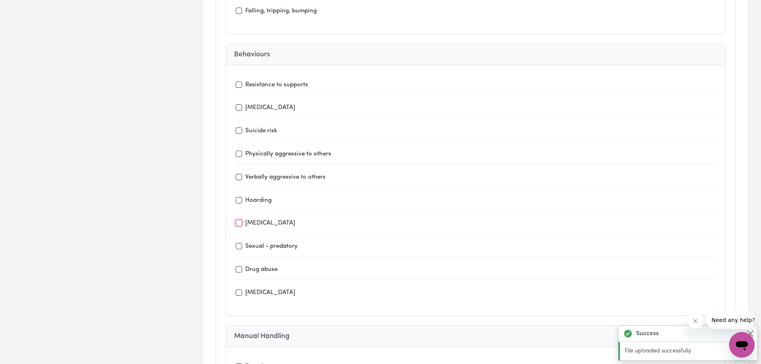
click at [238, 224] on input "[MEDICAL_DATA]" at bounding box center [239, 223] width 6 height 6
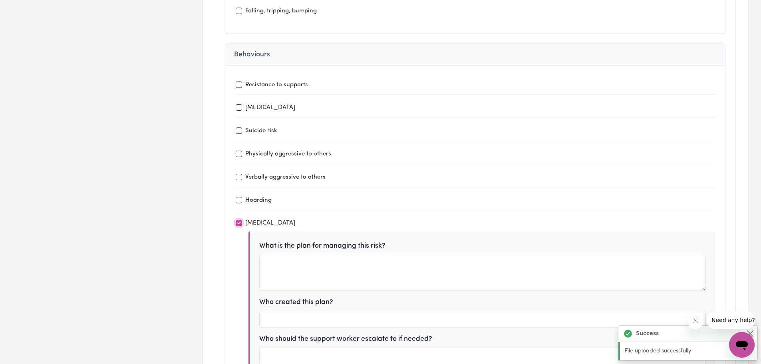
click at [238, 224] on input "[MEDICAL_DATA]" at bounding box center [239, 223] width 6 height 6
checkbox input "false"
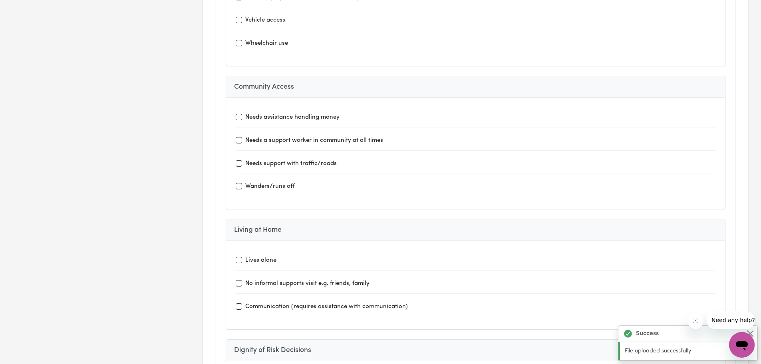
scroll to position [1927, 0]
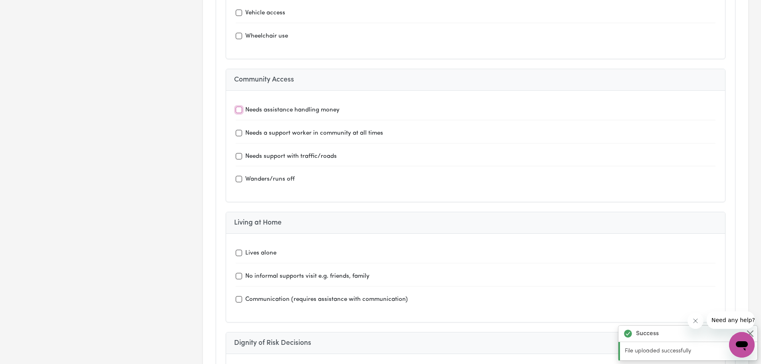
click at [238, 110] on input "Needs assistance handling money" at bounding box center [239, 110] width 6 height 6
checkbox input "true"
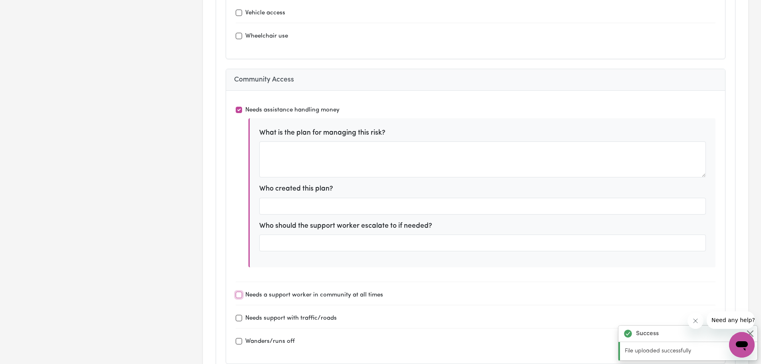
click at [238, 295] on input "Needs a support worker in community at all times" at bounding box center [239, 295] width 6 height 6
checkbox input "true"
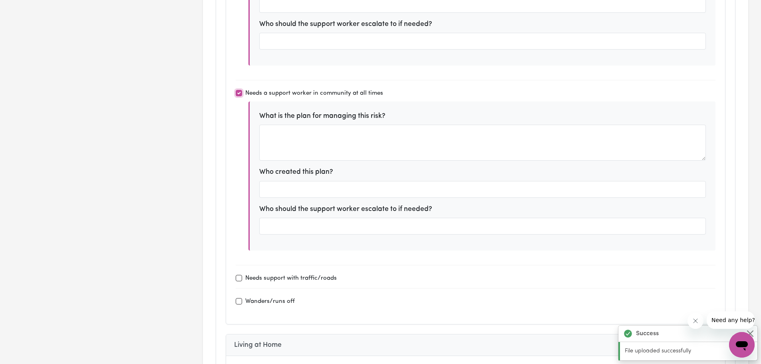
scroll to position [2165, 0]
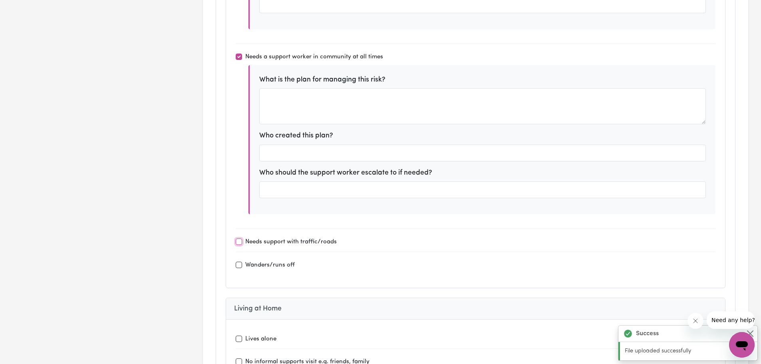
click at [239, 240] on input "Needs support with traffic/roads" at bounding box center [239, 241] width 6 height 6
checkbox input "true"
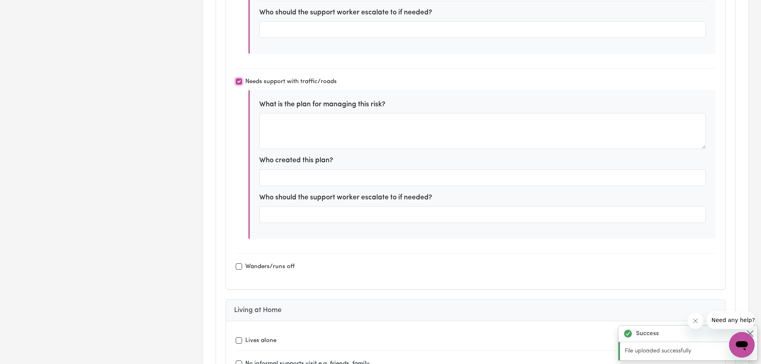
scroll to position [2338, 0]
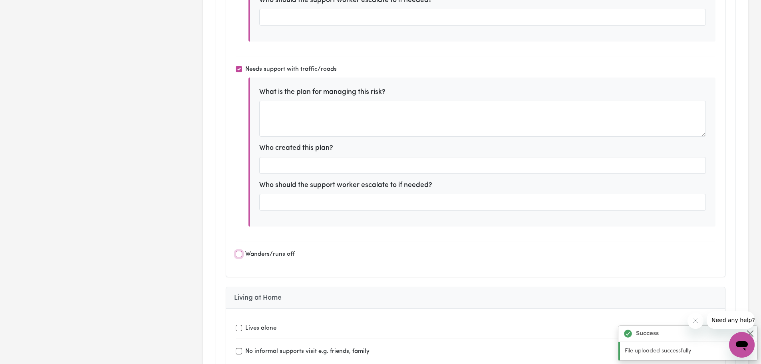
click at [239, 256] on input "Wanders/runs off" at bounding box center [239, 254] width 6 height 6
checkbox input "true"
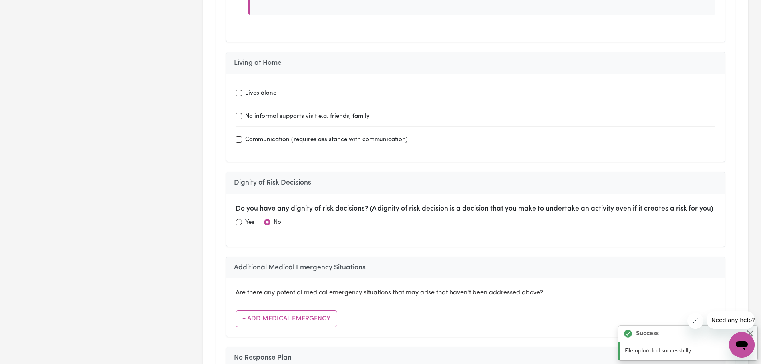
scroll to position [2730, 0]
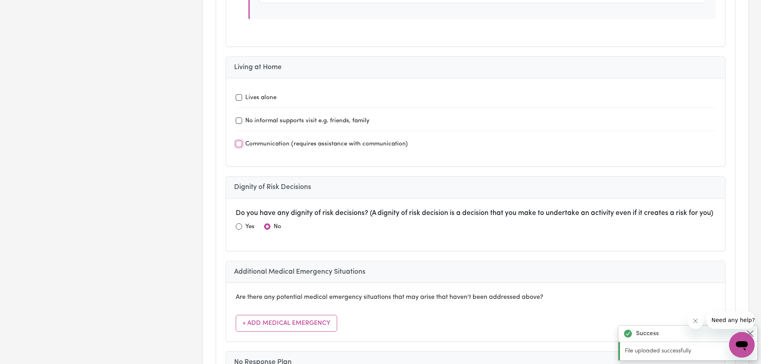
click at [238, 143] on input "Communication (requires assistance with communication)" at bounding box center [239, 144] width 6 height 6
checkbox input "true"
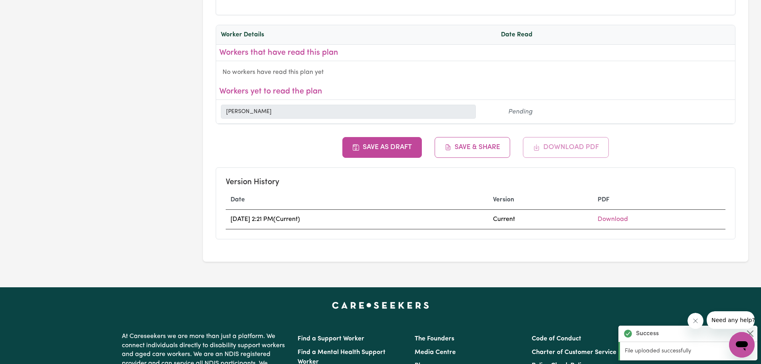
scroll to position [3413, 0]
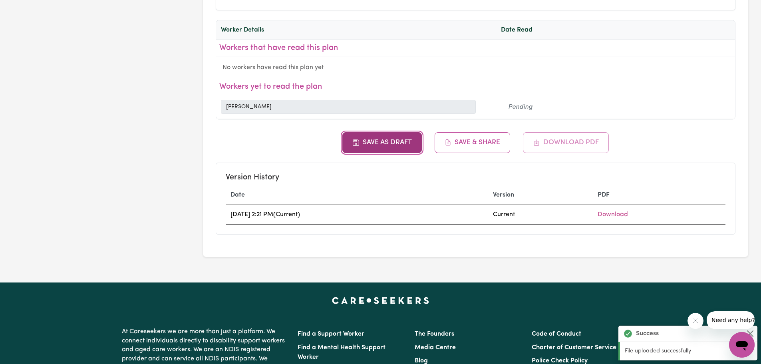
click at [383, 140] on button "Save as Draft" at bounding box center [381, 142] width 79 height 21
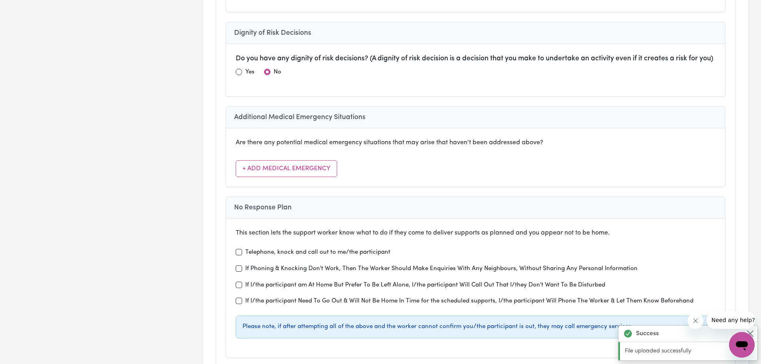
scroll to position [3064, 0]
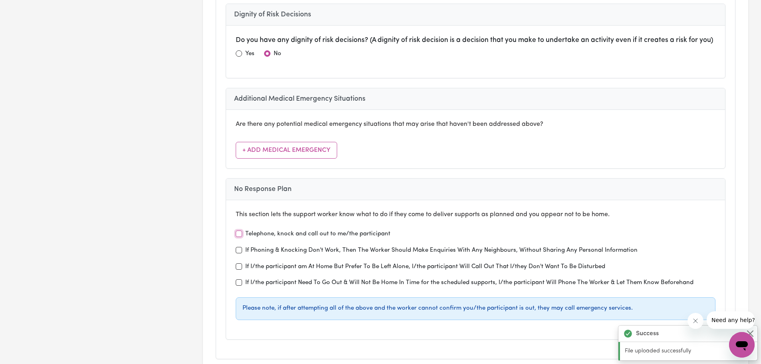
click at [240, 232] on input "Telephone, knock and call out to me/the participant" at bounding box center [239, 233] width 6 height 6
checkbox input "true"
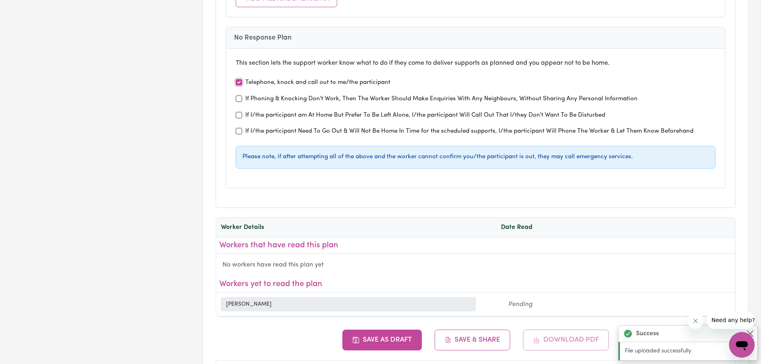
scroll to position [3289, 0]
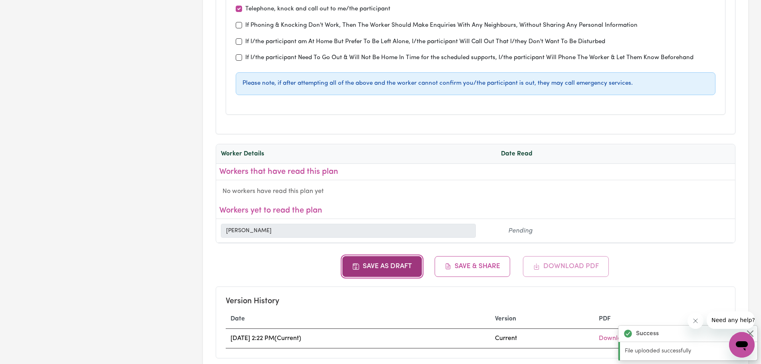
click at [375, 263] on button "Save as Draft" at bounding box center [381, 266] width 79 height 21
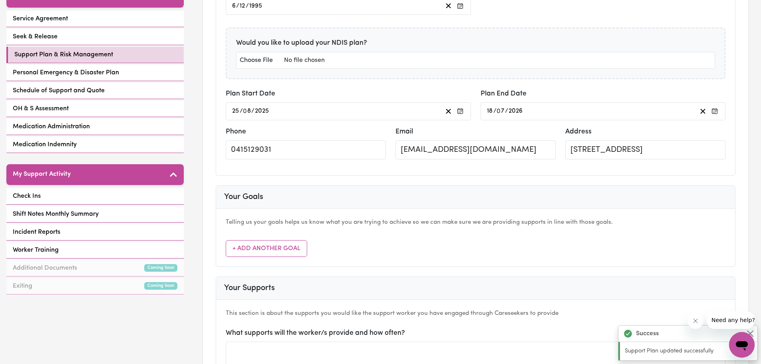
scroll to position [175, 0]
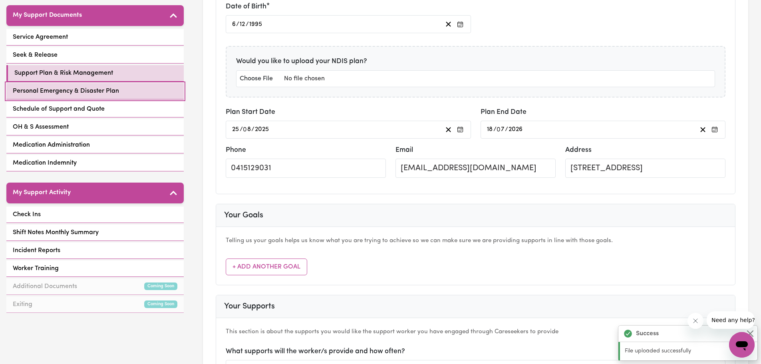
click at [87, 89] on span "Personal Emergency & Disaster Plan" at bounding box center [66, 91] width 106 height 10
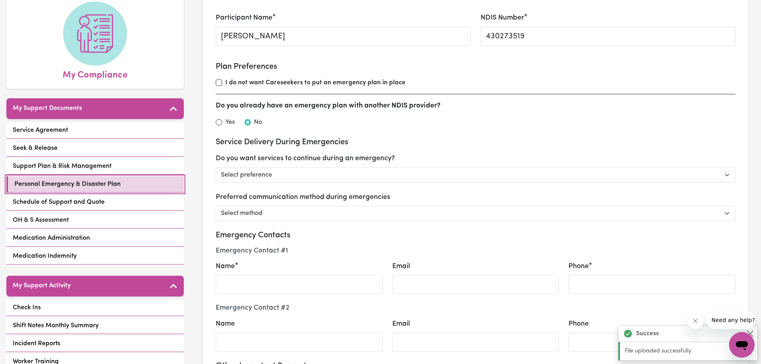
scroll to position [107, 0]
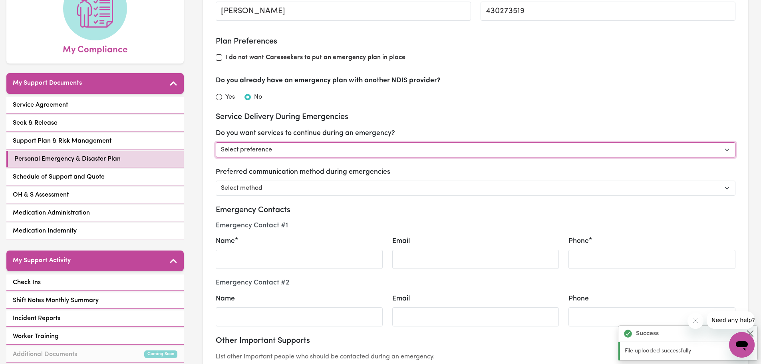
click at [346, 149] on select "Select preference Yes - continue as critical to daily living No - postpone/canc…" at bounding box center [476, 149] width 520 height 15
select select "postpone"
click at [216, 142] on select "Select preference Yes - continue as critical to daily living No - postpone/canc…" at bounding box center [476, 149] width 520 height 15
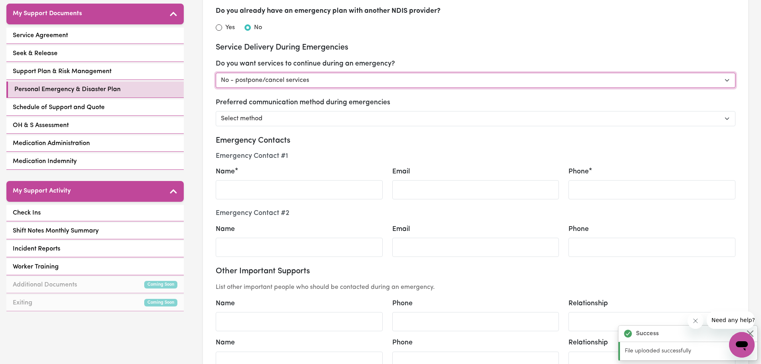
scroll to position [178, 0]
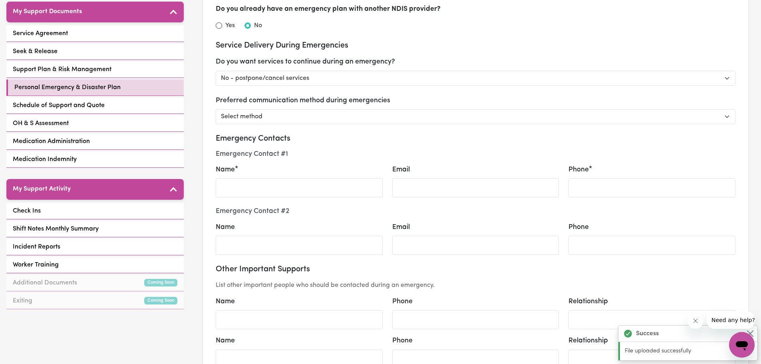
select select "postpone"
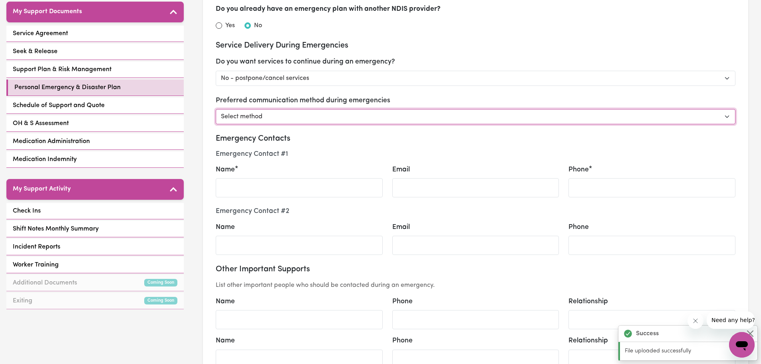
click at [248, 114] on select "Select method Phone Email Other" at bounding box center [476, 116] width 520 height 15
select select "phone"
click at [216, 109] on select "Select method Phone Email Other" at bounding box center [476, 116] width 520 height 15
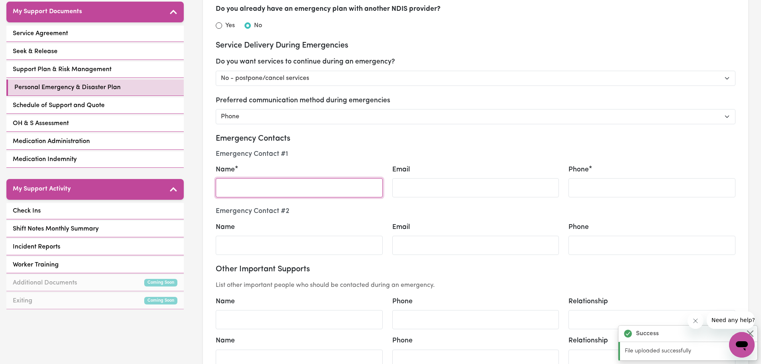
click at [242, 188] on input "Name" at bounding box center [299, 187] width 167 height 19
type input "[PERSON_NAME]"
select select "postpone"
select select "phone"
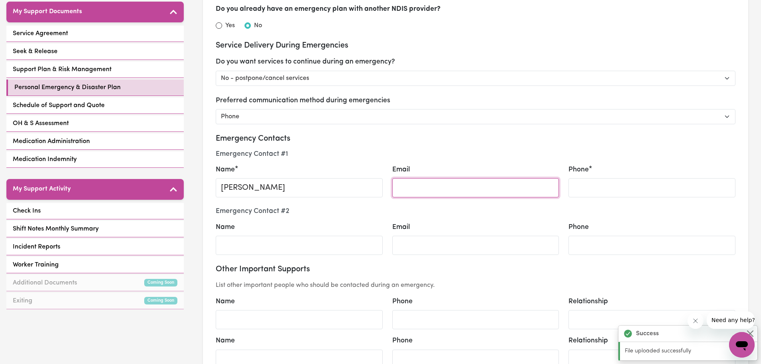
click at [427, 180] on input "Email" at bounding box center [475, 187] width 167 height 19
paste input "[EMAIL_ADDRESS][DOMAIN_NAME]"
type input "[EMAIL_ADDRESS][DOMAIN_NAME]"
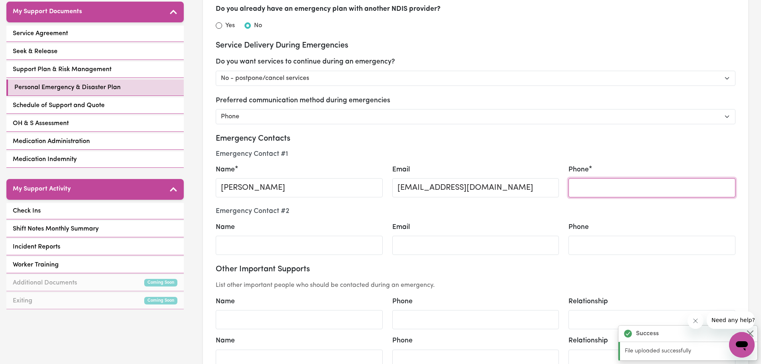
click at [600, 186] on input "Phone" at bounding box center [651, 187] width 167 height 19
type input "0415 129031"
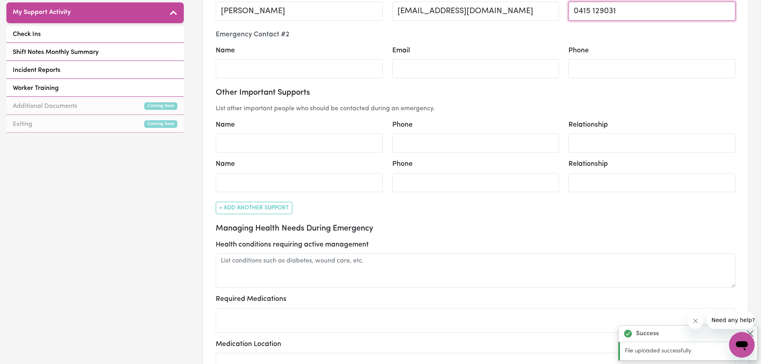
scroll to position [357, 0]
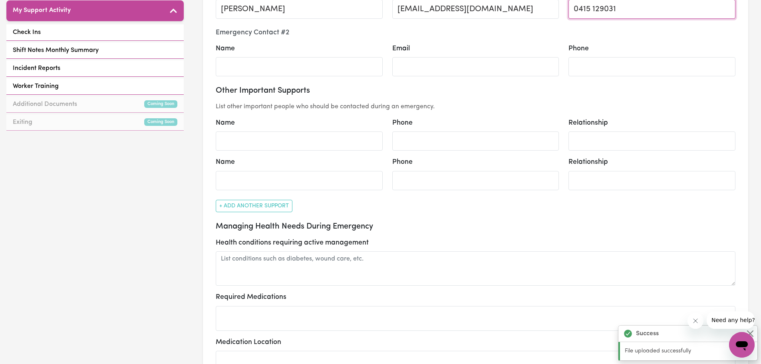
select select "postpone"
select select "phone"
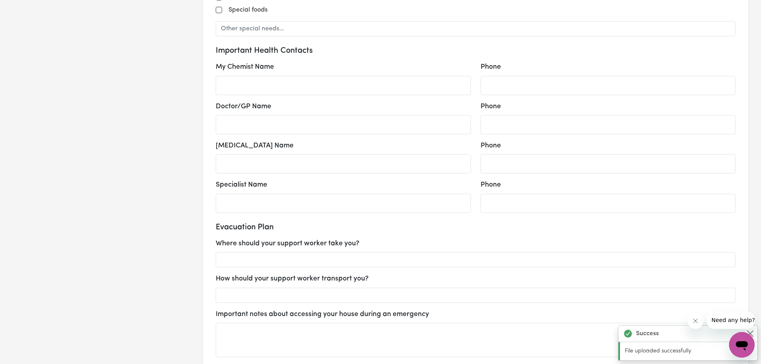
scroll to position [795, 0]
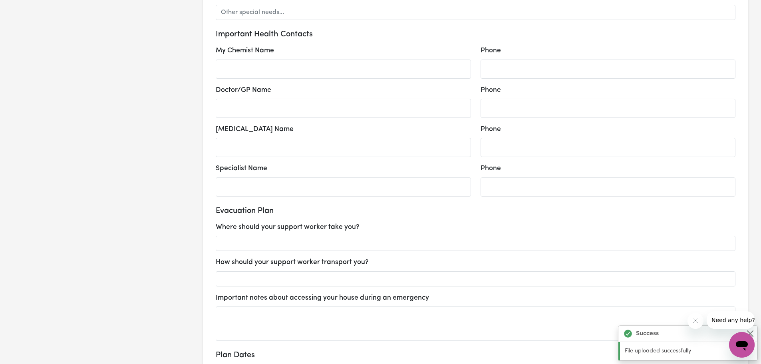
type input "0415 129031"
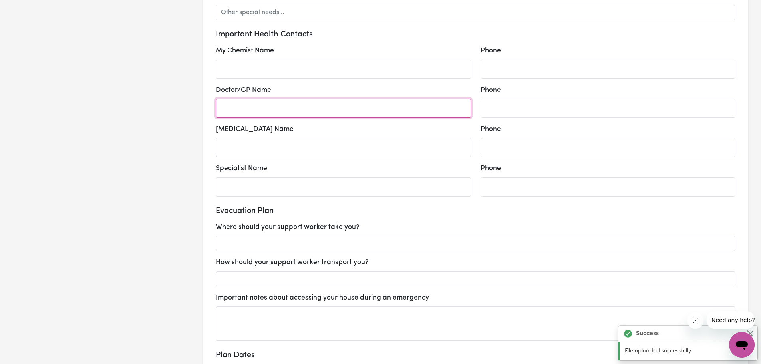
click at [242, 105] on input "Doctor/GP Name" at bounding box center [343, 108] width 255 height 19
type input "[PERSON_NAME]"
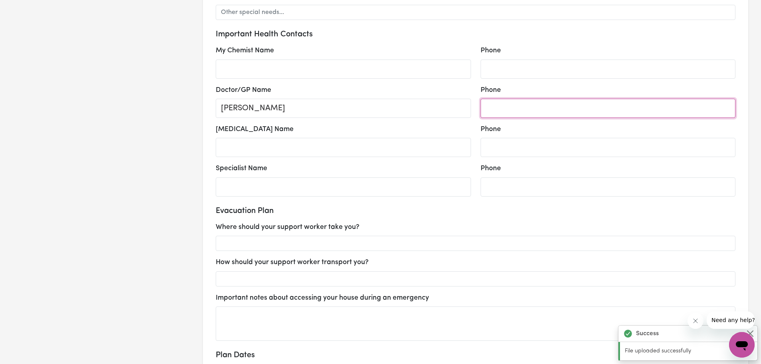
click at [520, 109] on input "Phone" at bounding box center [607, 108] width 255 height 19
paste input "[PERSON_NAME] [PHONE_NUMBER]"
drag, startPoint x: 531, startPoint y: 109, endPoint x: 482, endPoint y: 115, distance: 49.1
click at [482, 115] on input "[PERSON_NAME] [PHONE_NUMBER]" at bounding box center [607, 108] width 255 height 19
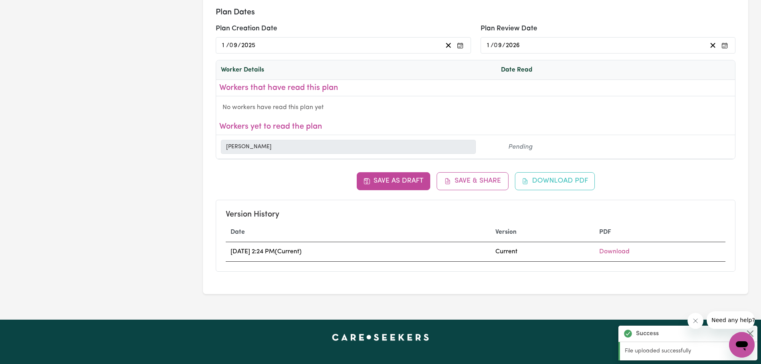
scroll to position [1146, 0]
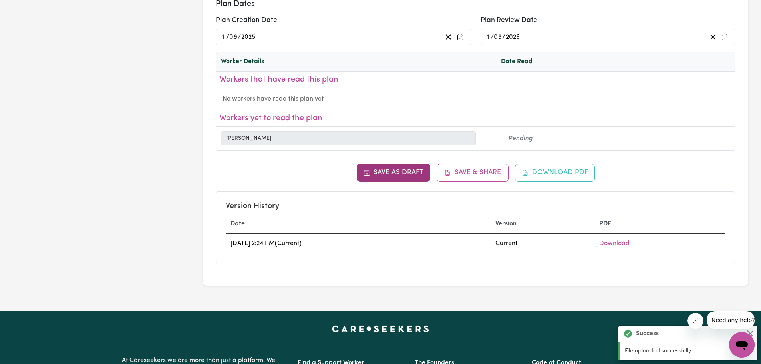
type input "[PHONE_NUMBER]"
click at [390, 175] on button "Save as Draft" at bounding box center [394, 173] width 74 height 18
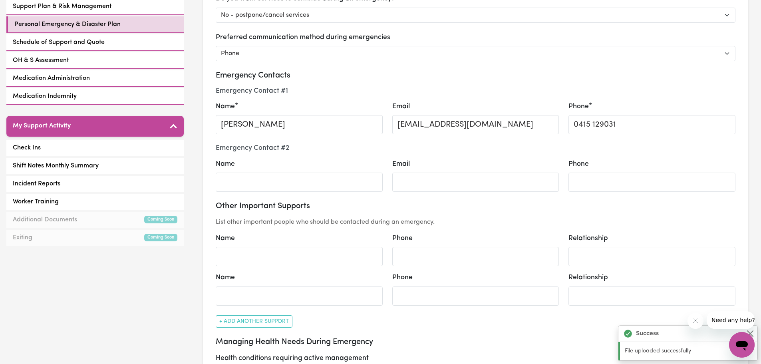
scroll to position [237, 0]
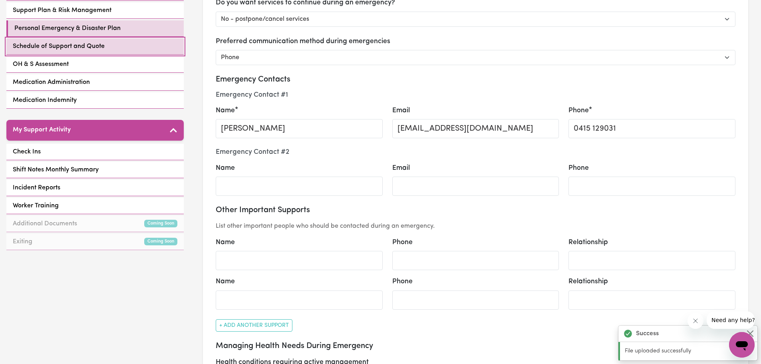
click at [81, 46] on span "Schedule of Support and Quote" at bounding box center [59, 47] width 92 height 10
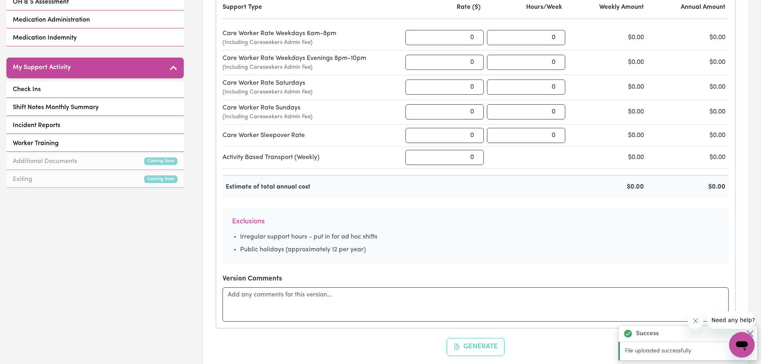
scroll to position [280, 0]
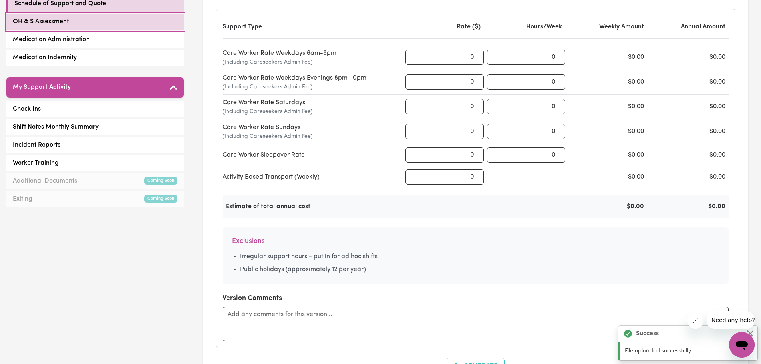
click at [52, 24] on span "OH & S Assessment" at bounding box center [41, 22] width 56 height 10
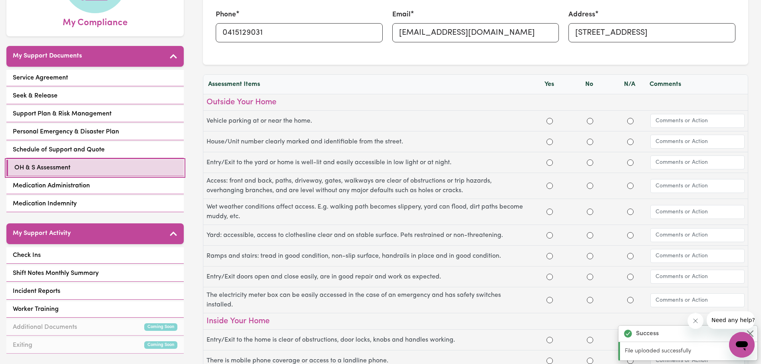
scroll to position [136, 0]
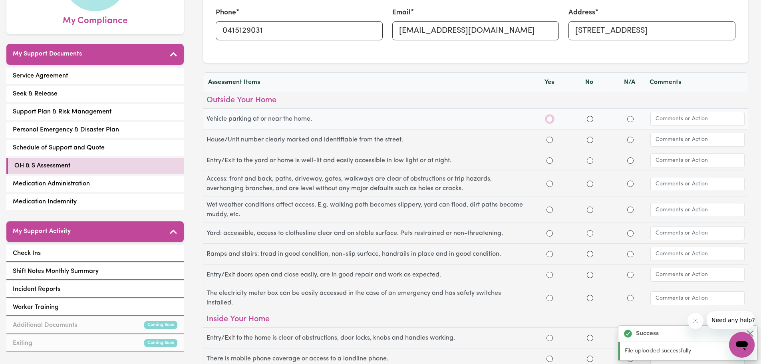
click at [552, 119] on input "Yes" at bounding box center [549, 119] width 6 height 6
radio input "true"
click at [549, 141] on input "Yes" at bounding box center [549, 140] width 6 height 6
radio input "true"
click at [552, 161] on input "Yes" at bounding box center [549, 160] width 6 height 6
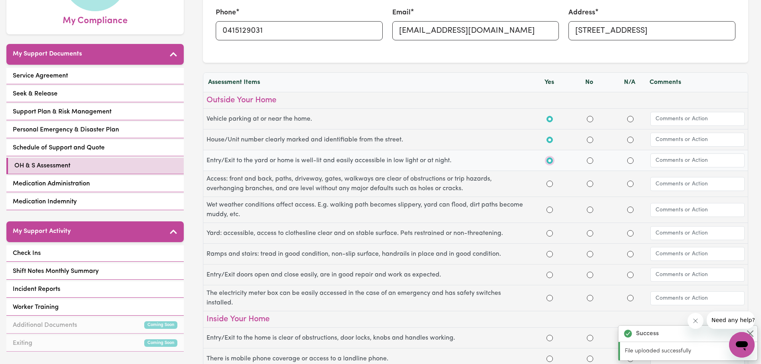
radio input "true"
click at [550, 183] on input "Yes" at bounding box center [549, 184] width 6 height 6
radio input "true"
click at [548, 210] on input "Yes" at bounding box center [549, 209] width 6 height 6
radio input "true"
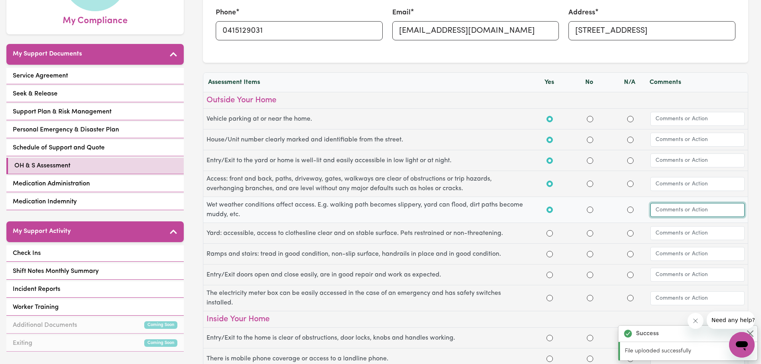
click at [676, 208] on input "text" at bounding box center [697, 210] width 94 height 14
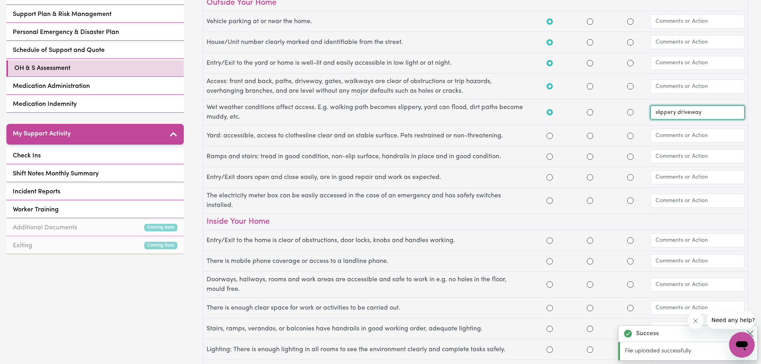
scroll to position [246, 0]
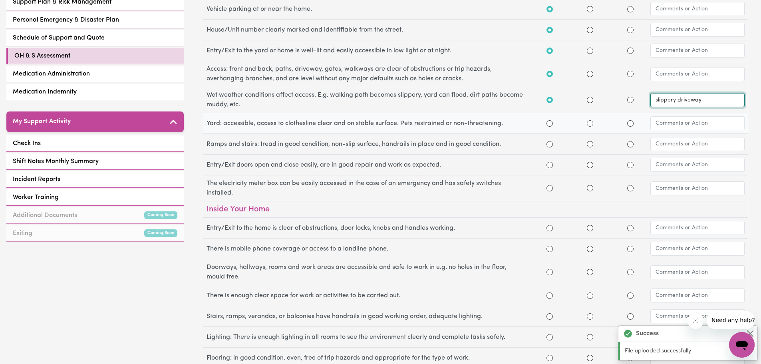
type input "slippery driveway"
click at [549, 123] on input "Yes" at bounding box center [549, 123] width 6 height 6
radio input "true"
click at [550, 145] on input "Yes" at bounding box center [549, 144] width 6 height 6
radio input "true"
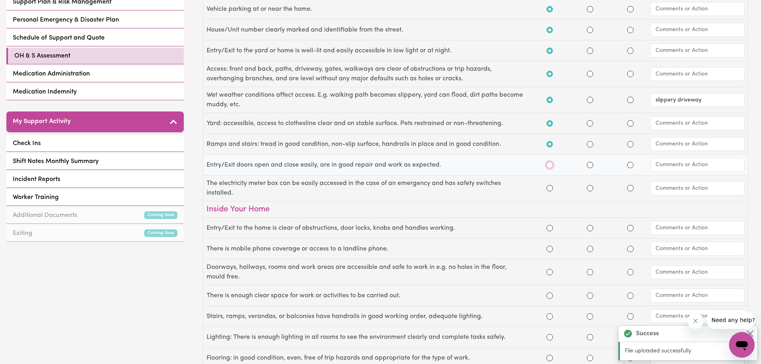
click at [550, 165] on input "Yes" at bounding box center [549, 165] width 6 height 6
radio input "true"
click at [549, 189] on input "Yes" at bounding box center [549, 188] width 6 height 6
radio input "true"
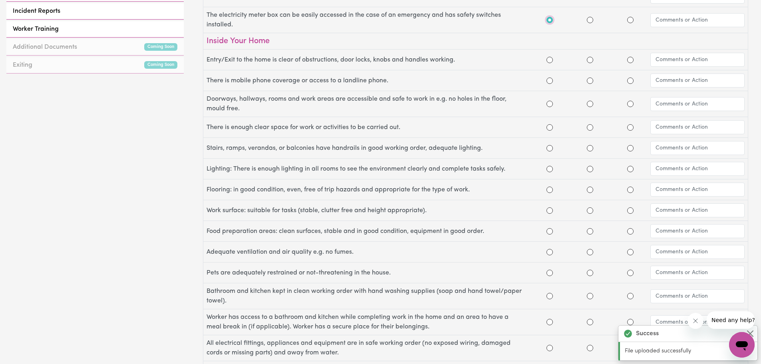
scroll to position [420, 0]
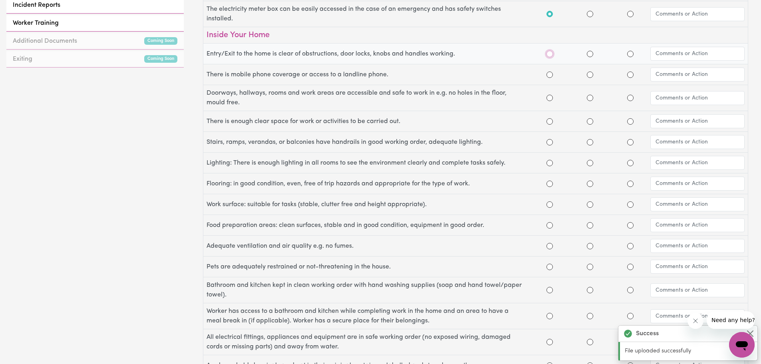
click at [551, 53] on input "Yes" at bounding box center [549, 54] width 6 height 6
radio input "true"
click at [551, 76] on input "Yes" at bounding box center [549, 74] width 6 height 6
radio input "true"
click at [549, 100] on input "Yes" at bounding box center [549, 98] width 6 height 6
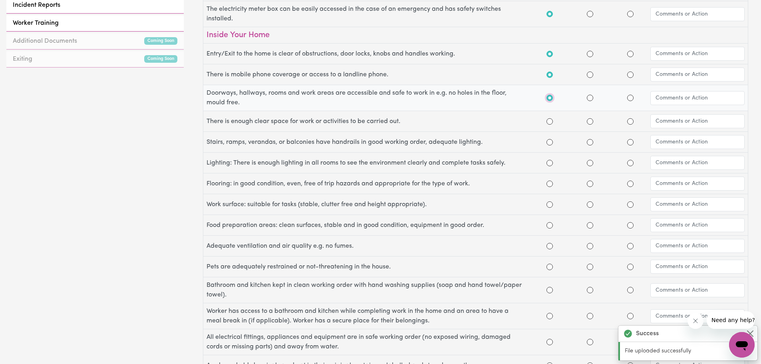
radio input "true"
click at [550, 120] on input "Yes" at bounding box center [549, 121] width 6 height 6
radio input "true"
click at [549, 144] on input "Yes" at bounding box center [549, 142] width 6 height 6
radio input "true"
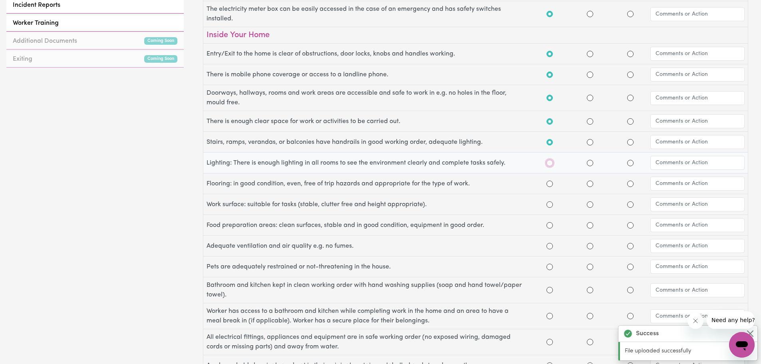
click at [551, 162] on input "Yes" at bounding box center [549, 163] width 6 height 6
radio input "true"
click at [552, 183] on input "Yes" at bounding box center [549, 184] width 6 height 6
radio input "true"
click at [550, 204] on input "Yes" at bounding box center [549, 204] width 6 height 6
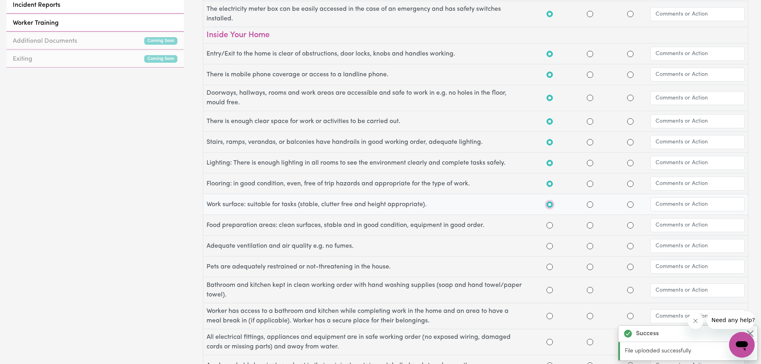
radio input "true"
click at [549, 222] on input "Yes" at bounding box center [549, 225] width 6 height 6
radio input "true"
click at [550, 245] on input "Yes" at bounding box center [549, 246] width 6 height 6
radio input "true"
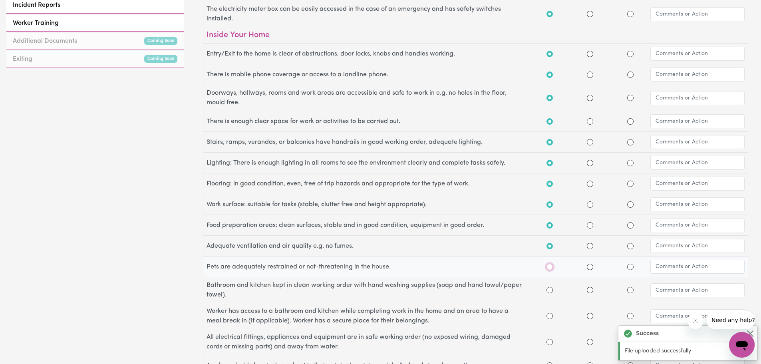
click at [549, 264] on input "Yes" at bounding box center [549, 267] width 6 height 6
radio input "true"
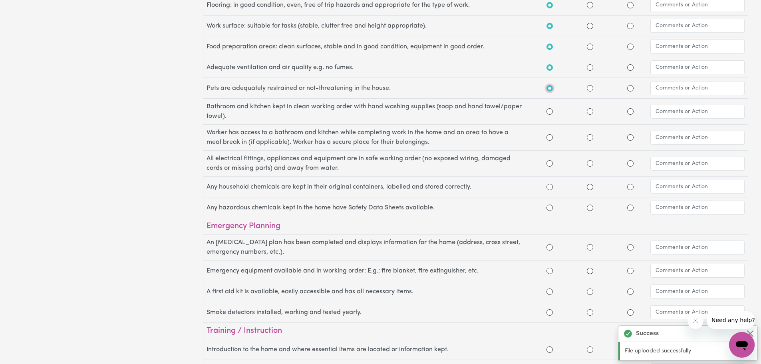
scroll to position [607, 0]
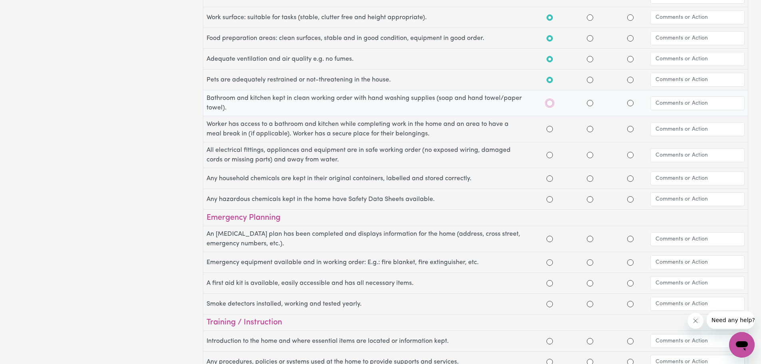
click at [551, 102] on input "Yes" at bounding box center [549, 103] width 6 height 6
radio input "false"
click at [550, 129] on input "Yes" at bounding box center [549, 129] width 6 height 6
radio input "true"
click at [548, 105] on input "Yes" at bounding box center [549, 103] width 6 height 6
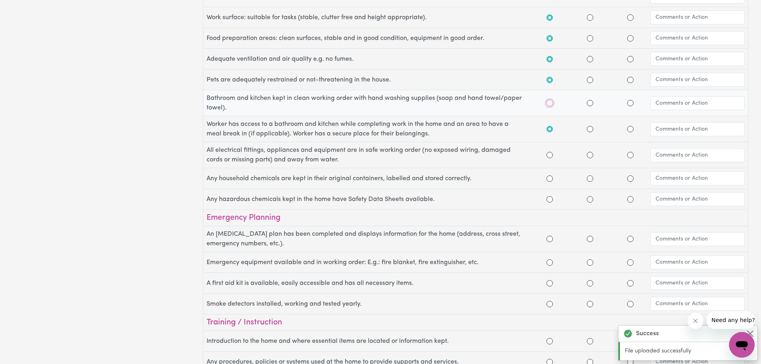
radio input "true"
click at [550, 155] on input "Yes" at bounding box center [549, 155] width 6 height 6
radio input "true"
click at [549, 180] on input "Yes" at bounding box center [549, 178] width 6 height 6
radio input "true"
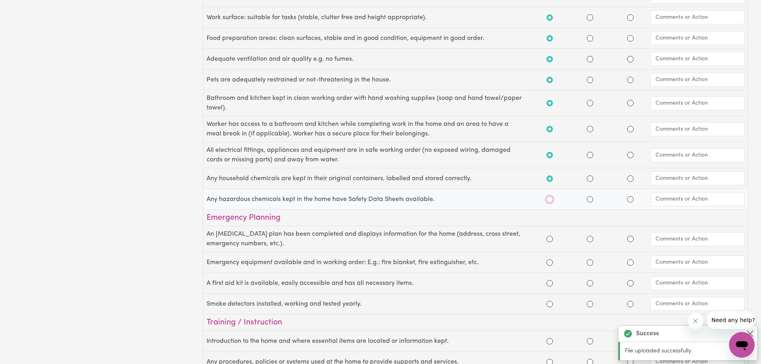
click at [550, 196] on input "Yes" at bounding box center [549, 199] width 6 height 6
radio input "true"
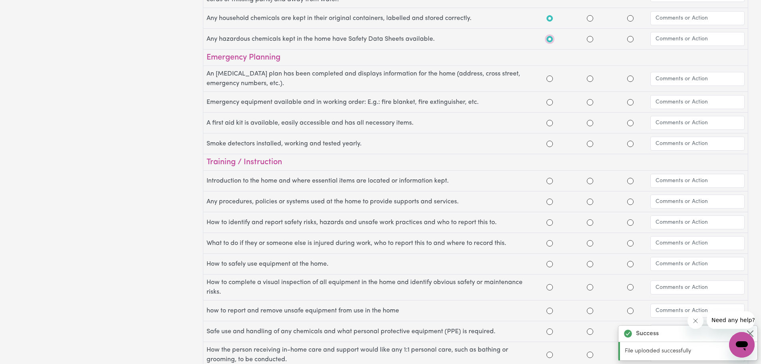
scroll to position [771, 0]
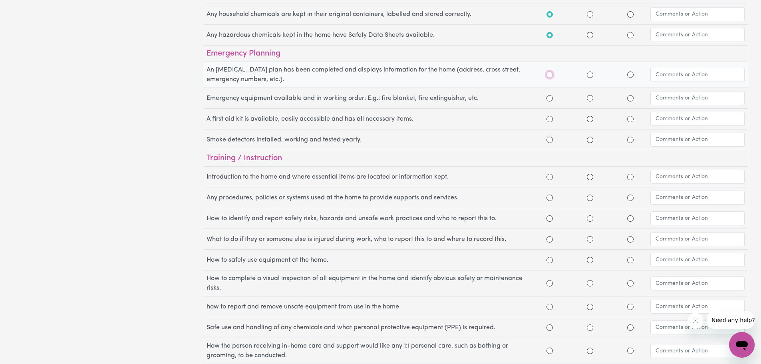
click at [548, 74] on input "Yes" at bounding box center [549, 74] width 6 height 6
radio input "true"
click at [550, 99] on input "Yes" at bounding box center [549, 98] width 6 height 6
radio input "true"
radio input "false"
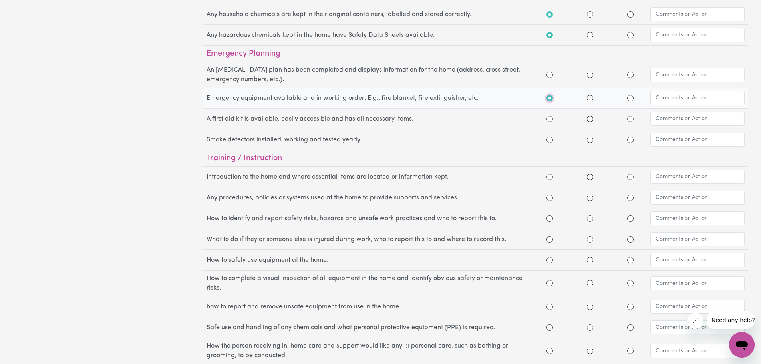
radio input "false"
click at [547, 116] on div at bounding box center [549, 119] width 6 height 10
click at [548, 76] on input "Yes" at bounding box center [549, 74] width 6 height 6
radio input "true"
click at [550, 101] on div at bounding box center [549, 98] width 6 height 10
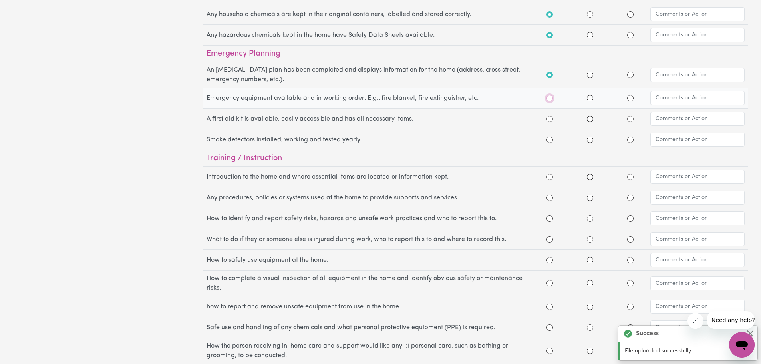
click at [550, 96] on input "Yes" at bounding box center [549, 98] width 6 height 6
radio input "true"
click at [549, 118] on input "Yes" at bounding box center [549, 119] width 6 height 6
radio input "true"
click at [550, 141] on input "Yes" at bounding box center [549, 140] width 6 height 6
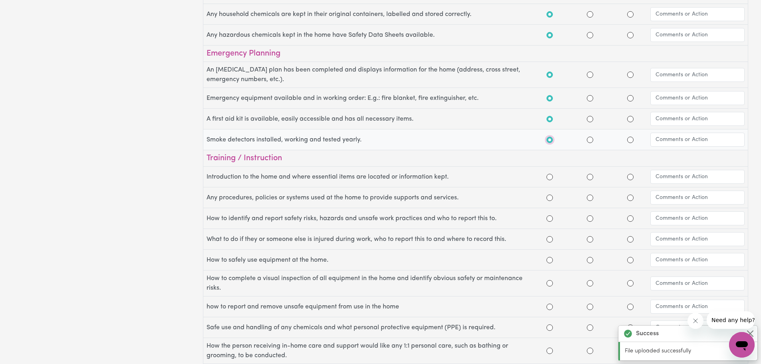
radio input "true"
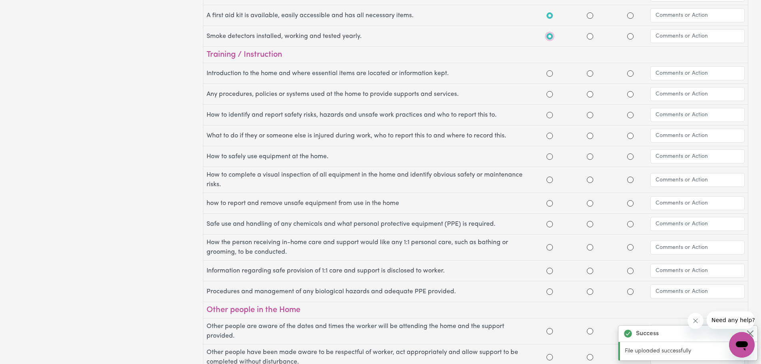
scroll to position [882, 0]
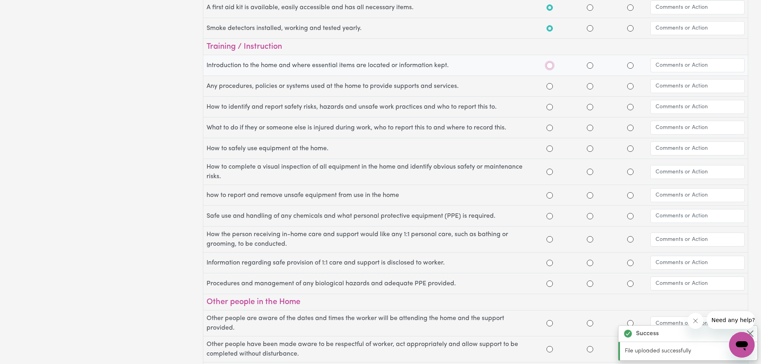
click at [552, 64] on input "Yes" at bounding box center [549, 65] width 6 height 6
radio input "true"
click at [551, 87] on input "Yes" at bounding box center [549, 86] width 6 height 6
radio input "true"
click at [551, 108] on input "Yes" at bounding box center [549, 107] width 6 height 6
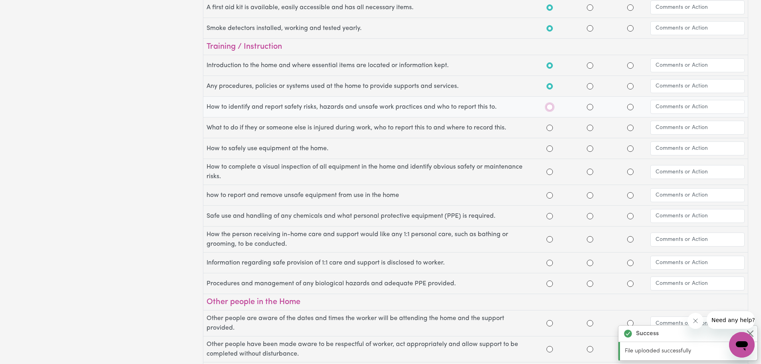
radio input "true"
click at [550, 129] on input "Yes" at bounding box center [549, 128] width 6 height 6
radio input "true"
click at [551, 149] on input "Yes" at bounding box center [549, 148] width 6 height 6
radio input "true"
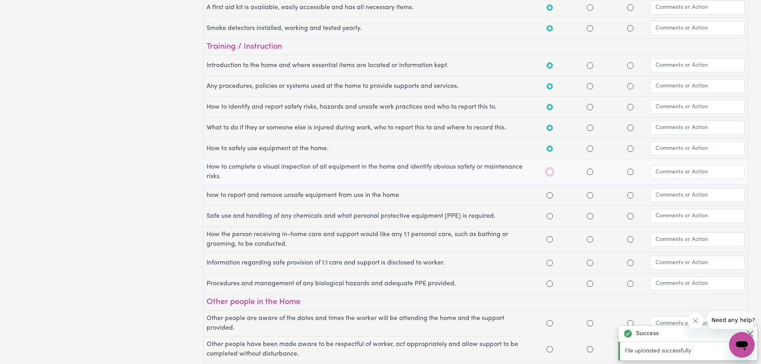
click at [550, 173] on input "Yes" at bounding box center [549, 172] width 6 height 6
radio input "true"
click at [551, 195] on input "Yes" at bounding box center [549, 195] width 6 height 6
radio input "true"
click at [550, 216] on input "Yes" at bounding box center [549, 216] width 6 height 6
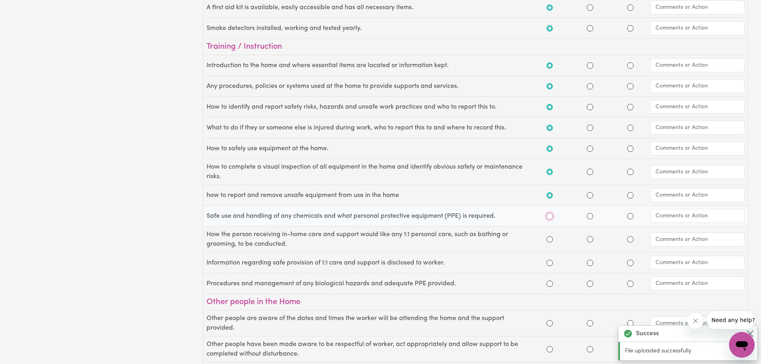
radio input "true"
click at [552, 241] on input "Yes" at bounding box center [549, 239] width 6 height 6
radio input "true"
click at [550, 264] on input "Yes" at bounding box center [549, 263] width 6 height 6
radio input "true"
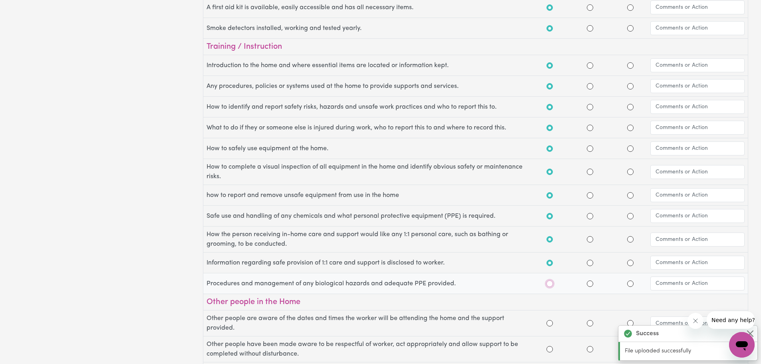
click at [552, 281] on input "Yes" at bounding box center [549, 283] width 6 height 6
radio input "true"
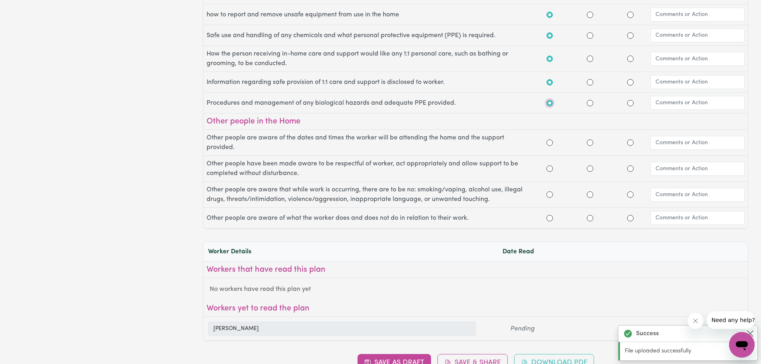
scroll to position [1069, 0]
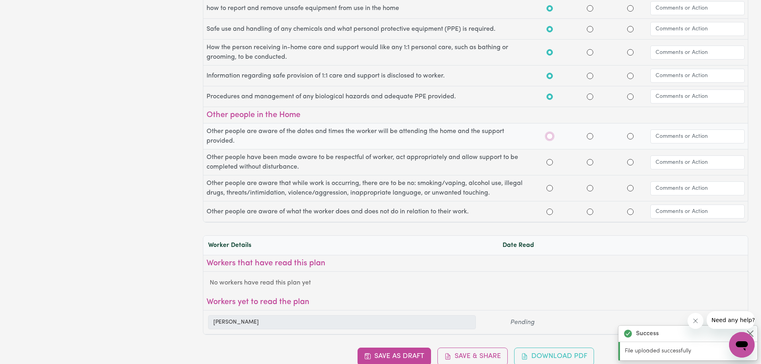
click at [550, 137] on input "Yes" at bounding box center [549, 136] width 6 height 6
radio input "true"
drag, startPoint x: 550, startPoint y: 161, endPoint x: 555, endPoint y: 163, distance: 5.6
click at [550, 160] on input "Yes" at bounding box center [549, 162] width 6 height 6
radio input "true"
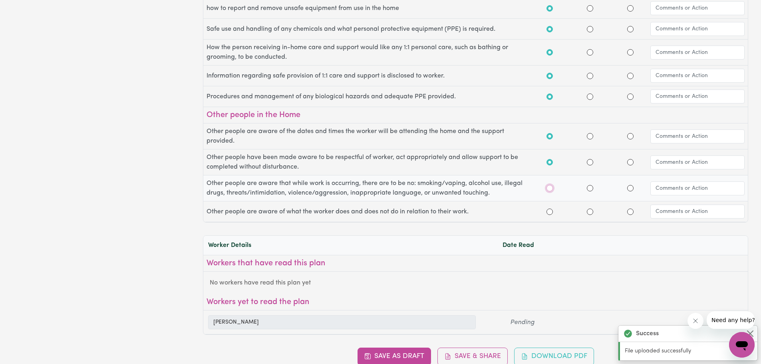
click at [550, 188] on input "Yes" at bounding box center [549, 188] width 6 height 6
radio input "true"
click at [550, 211] on input "Yes" at bounding box center [549, 211] width 6 height 6
radio input "true"
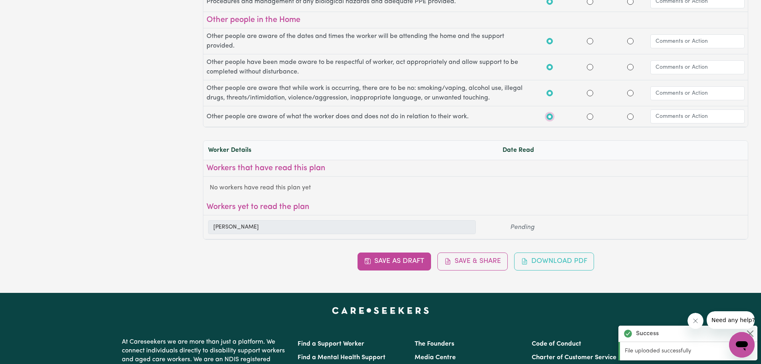
scroll to position [1173, 0]
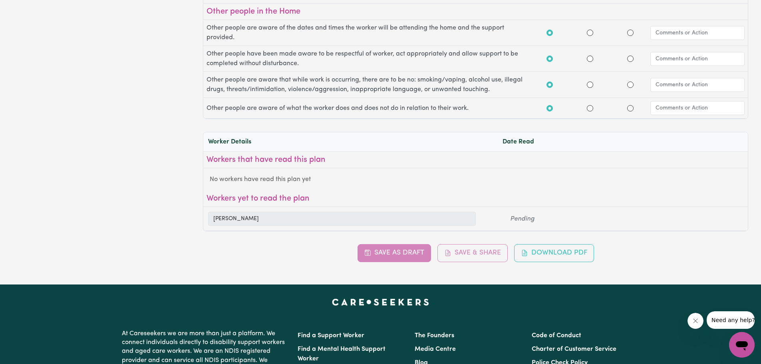
click at [417, 250] on div "Save as Draft Save & Share Download PDF" at bounding box center [475, 253] width 545 height 18
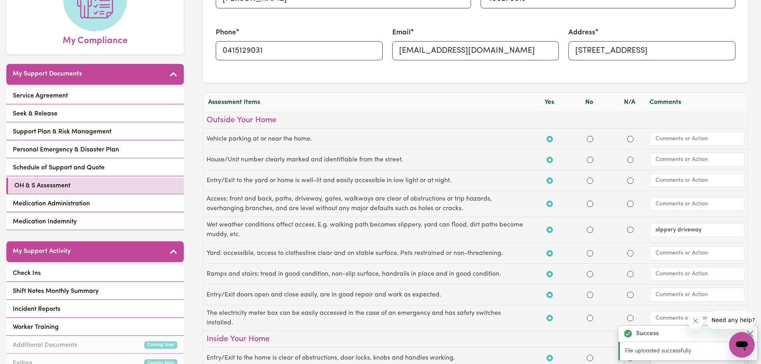
scroll to position [105, 0]
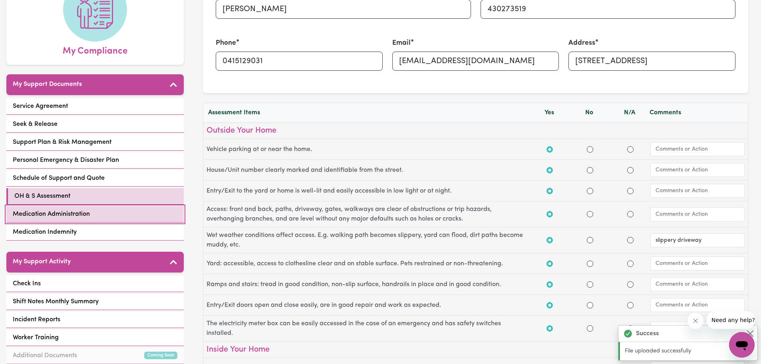
click at [55, 214] on span "Medication Administration" at bounding box center [51, 214] width 77 height 10
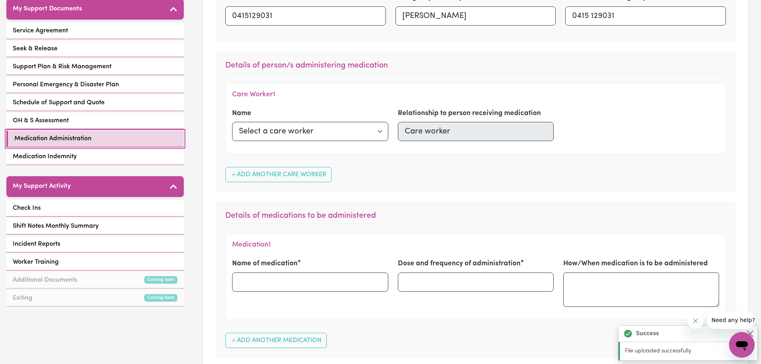
scroll to position [183, 0]
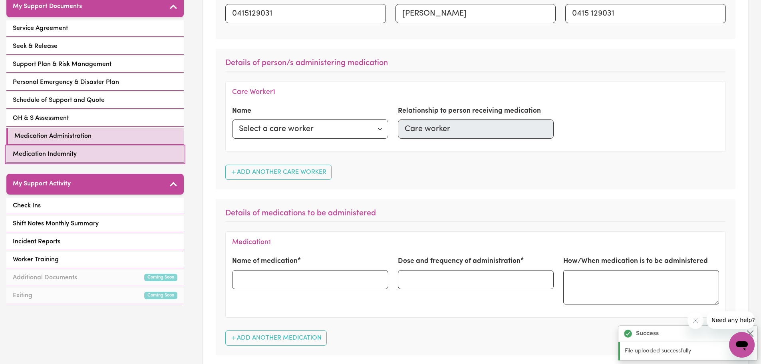
click at [45, 155] on span "Medication Indemnity" at bounding box center [45, 154] width 64 height 10
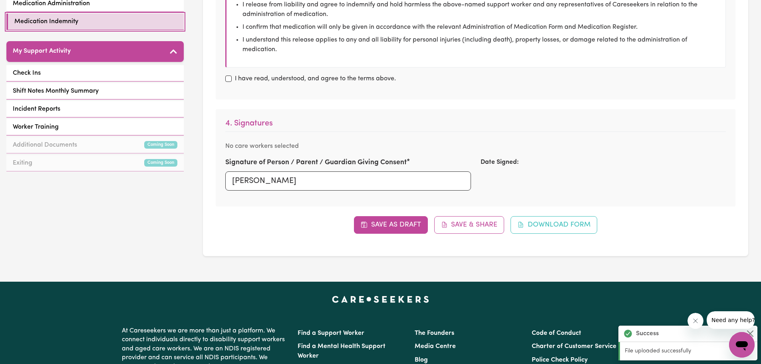
scroll to position [317, 0]
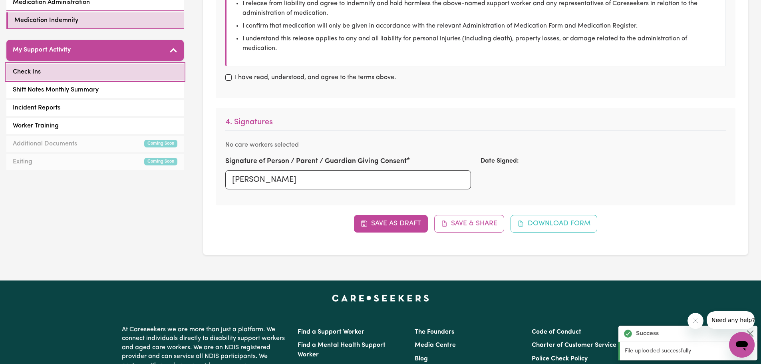
click at [50, 67] on link "Check Ins" at bounding box center [94, 72] width 177 height 16
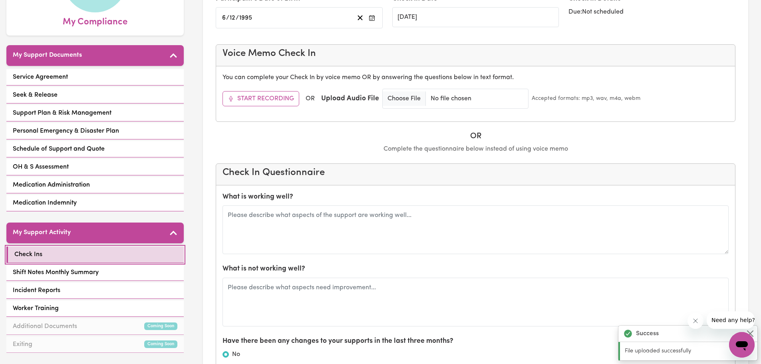
scroll to position [131, 0]
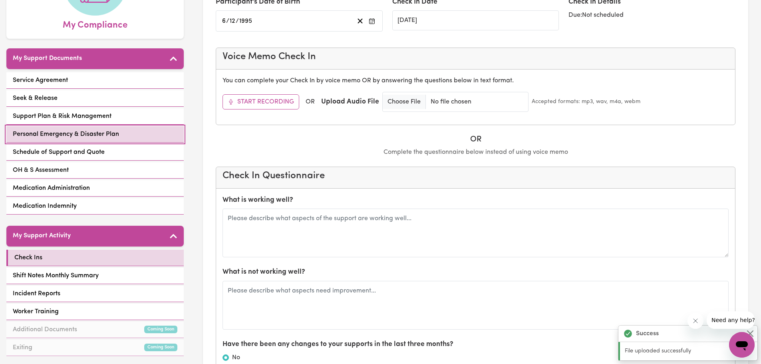
click at [88, 135] on span "Personal Emergency & Disaster Plan" at bounding box center [66, 134] width 106 height 10
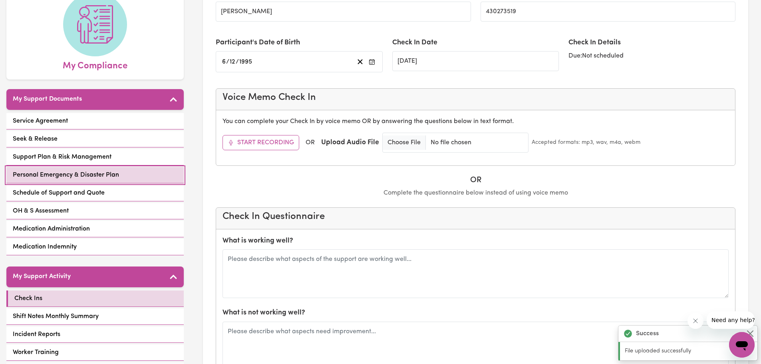
select select "postpone"
select select "phone"
